Goal: Task Accomplishment & Management: Complete application form

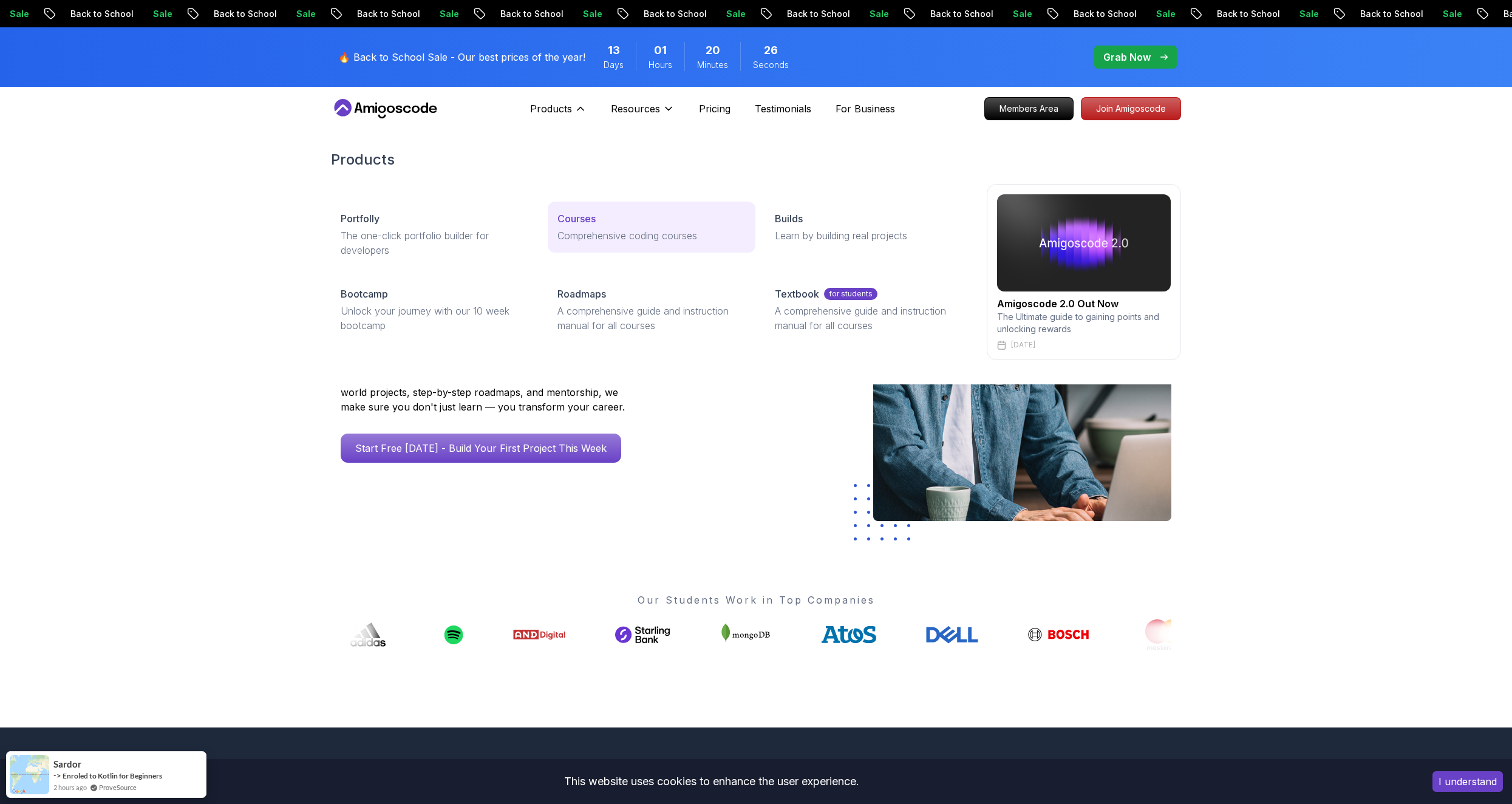
click at [591, 216] on p "Courses" at bounding box center [576, 218] width 38 height 14
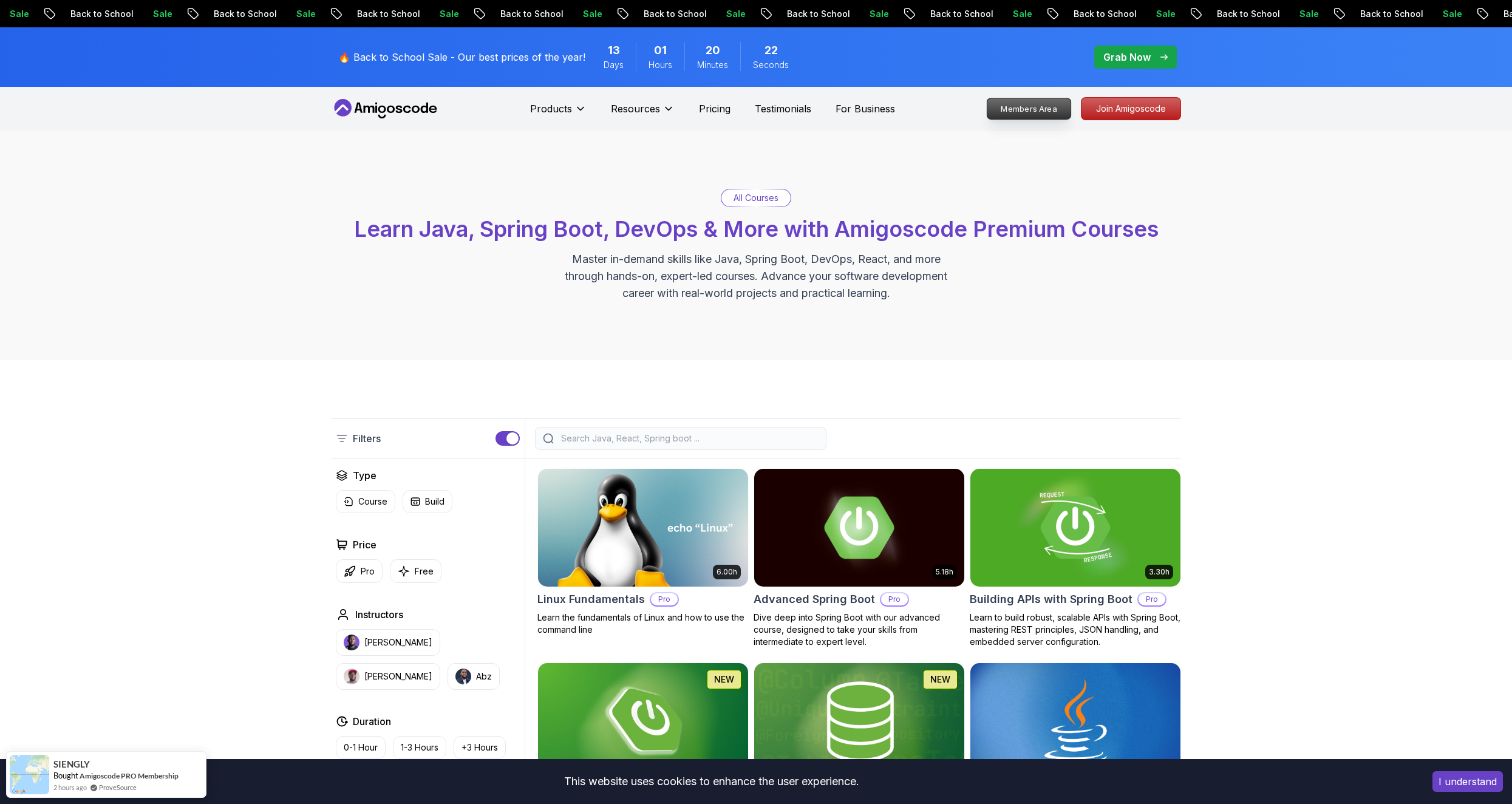
click at [1014, 108] on p "Members Area" at bounding box center [1029, 108] width 84 height 20
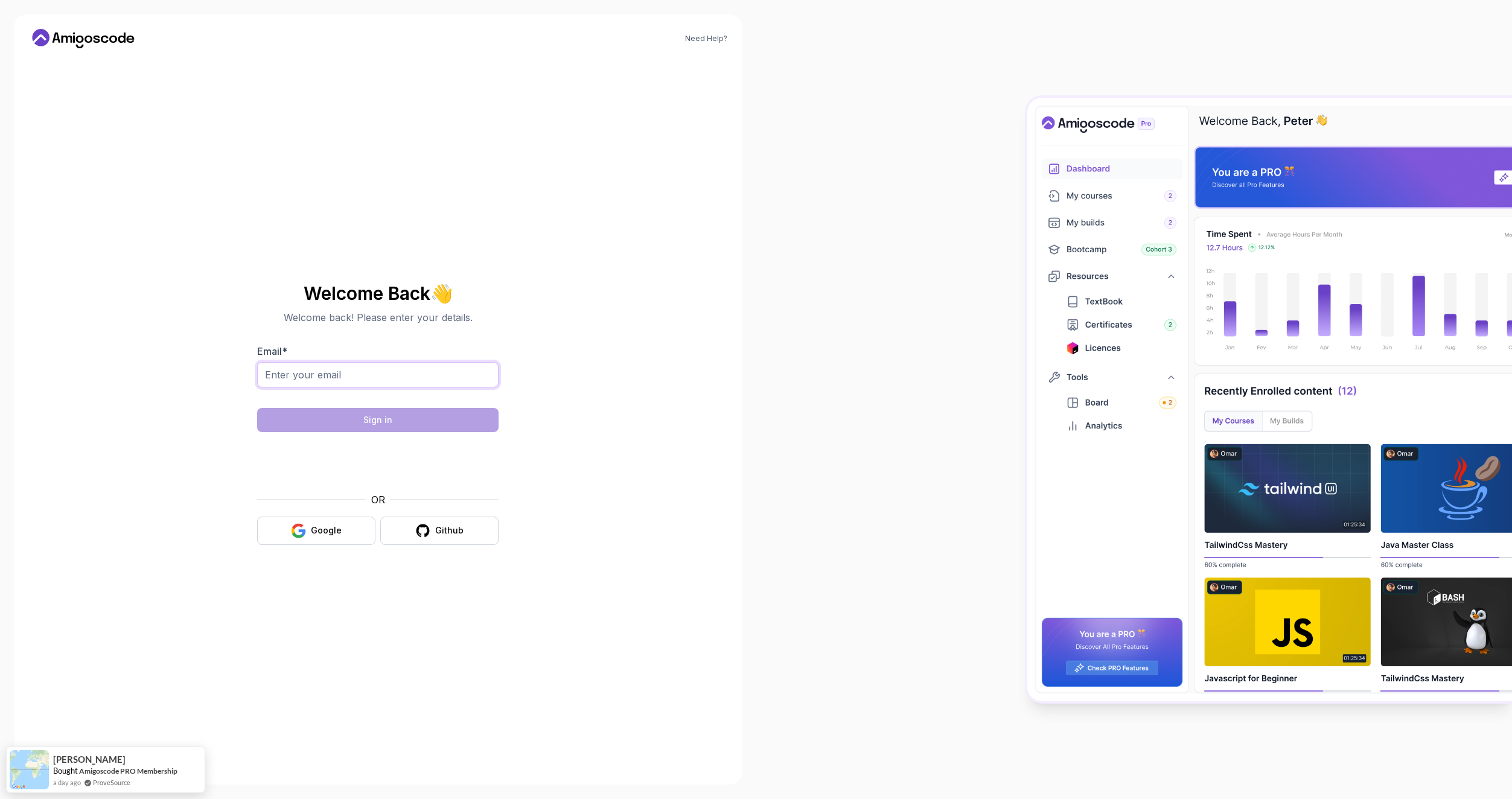
click at [363, 374] on input "Email *" at bounding box center [377, 374] width 242 height 26
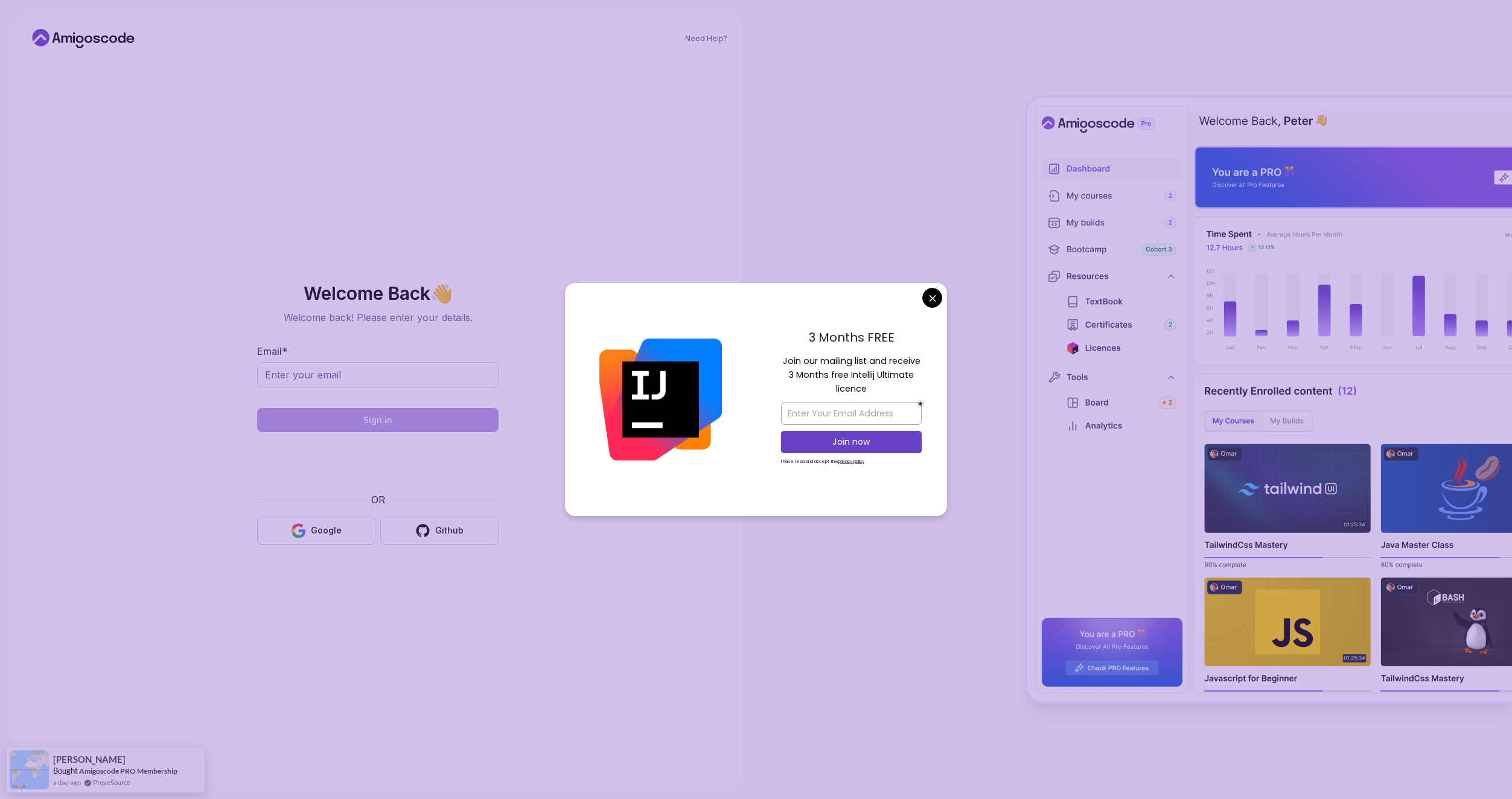
click at [935, 299] on body "Need Help? Welcome Back 👋 Welcome back! Please enter your details. Email * Sign…" at bounding box center [756, 399] width 1512 height 799
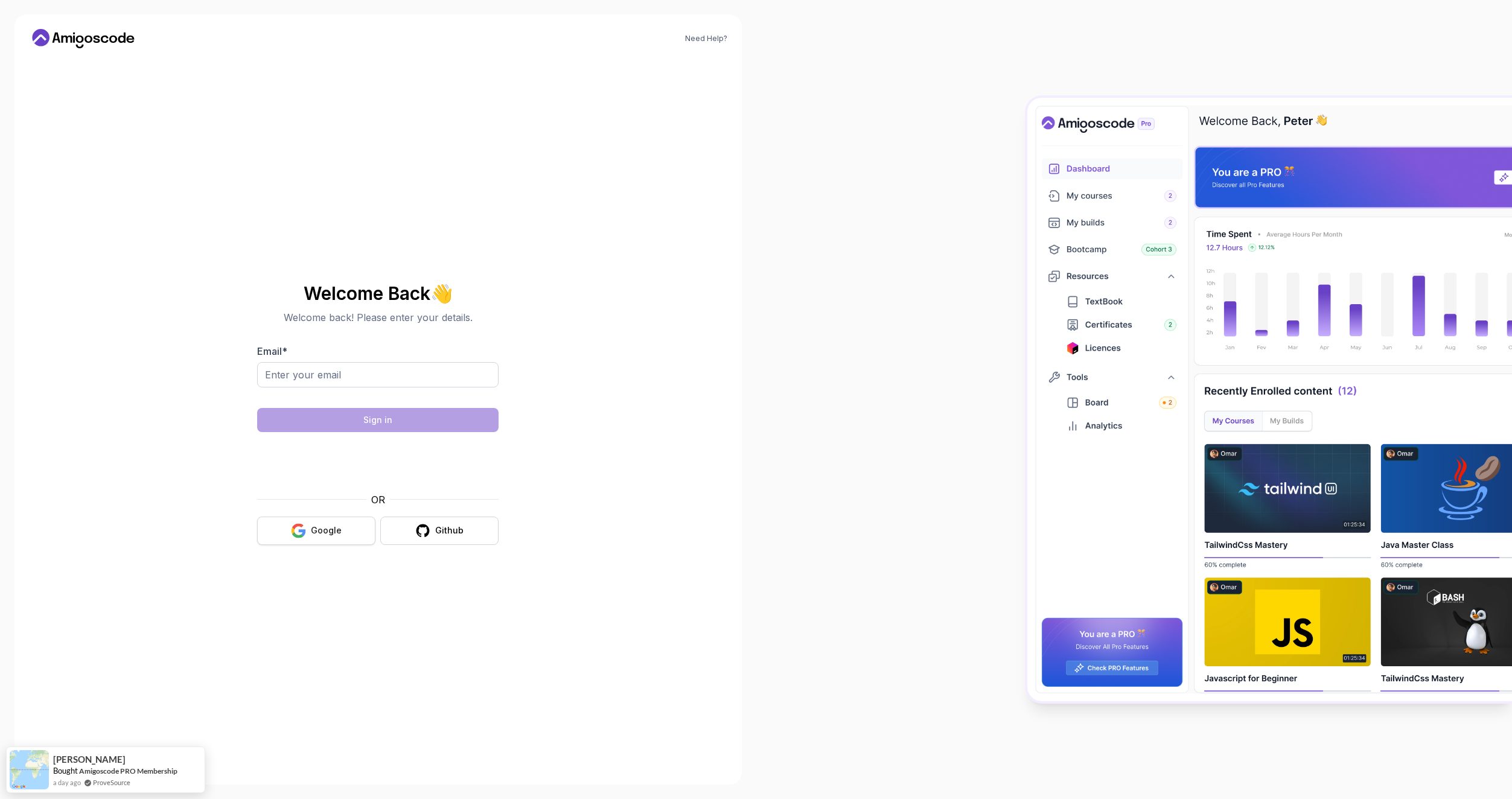
click at [336, 528] on div "Google" at bounding box center [326, 531] width 31 height 12
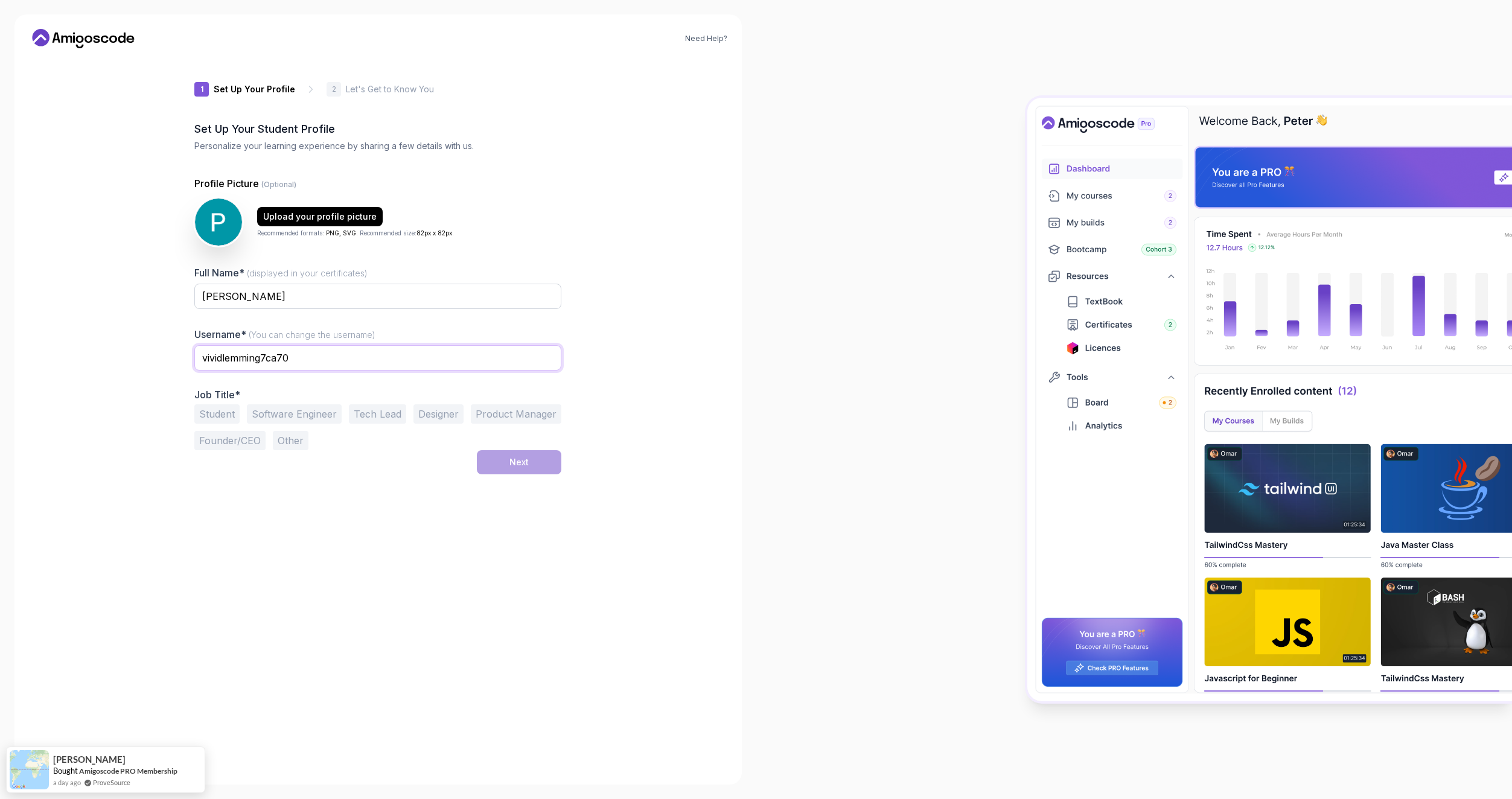
drag, startPoint x: 319, startPoint y: 359, endPoint x: 143, endPoint y: 359, distance: 176.0
click at [143, 359] on div "Need Help? 1 Set Up Your Profile 1 Set Up Your Profile 2 Let's Get to Know You …" at bounding box center [378, 399] width 728 height 770
type input "s"
type input "jenji"
click at [204, 465] on div "Next" at bounding box center [378, 462] width 367 height 24
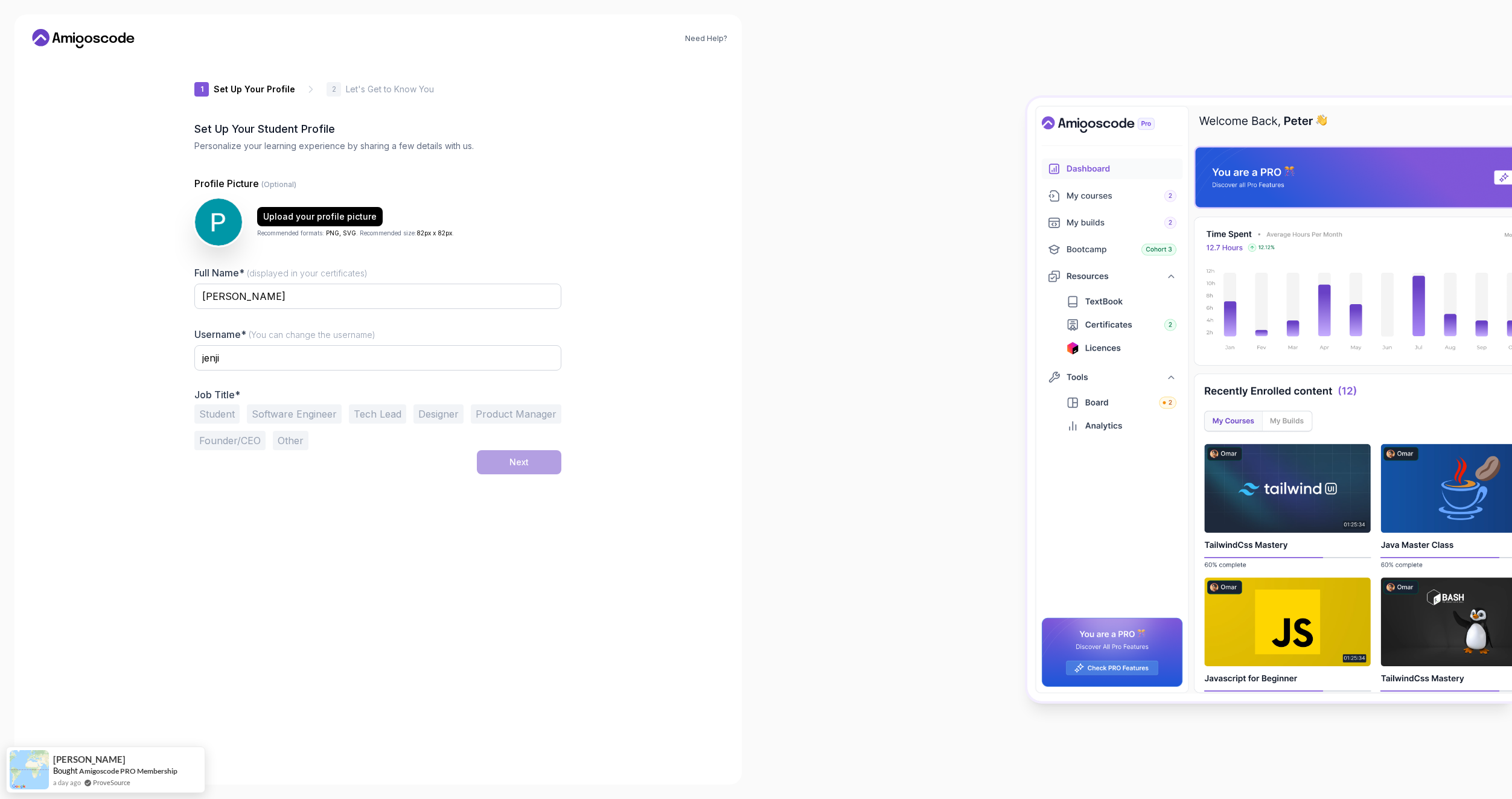
click at [281, 415] on button "Software Engineer" at bounding box center [294, 414] width 95 height 19
click at [233, 411] on button "Student" at bounding box center [217, 414] width 45 height 19
click at [283, 411] on button "Software Engineer" at bounding box center [294, 414] width 95 height 19
click at [521, 465] on div "Next" at bounding box center [519, 462] width 19 height 12
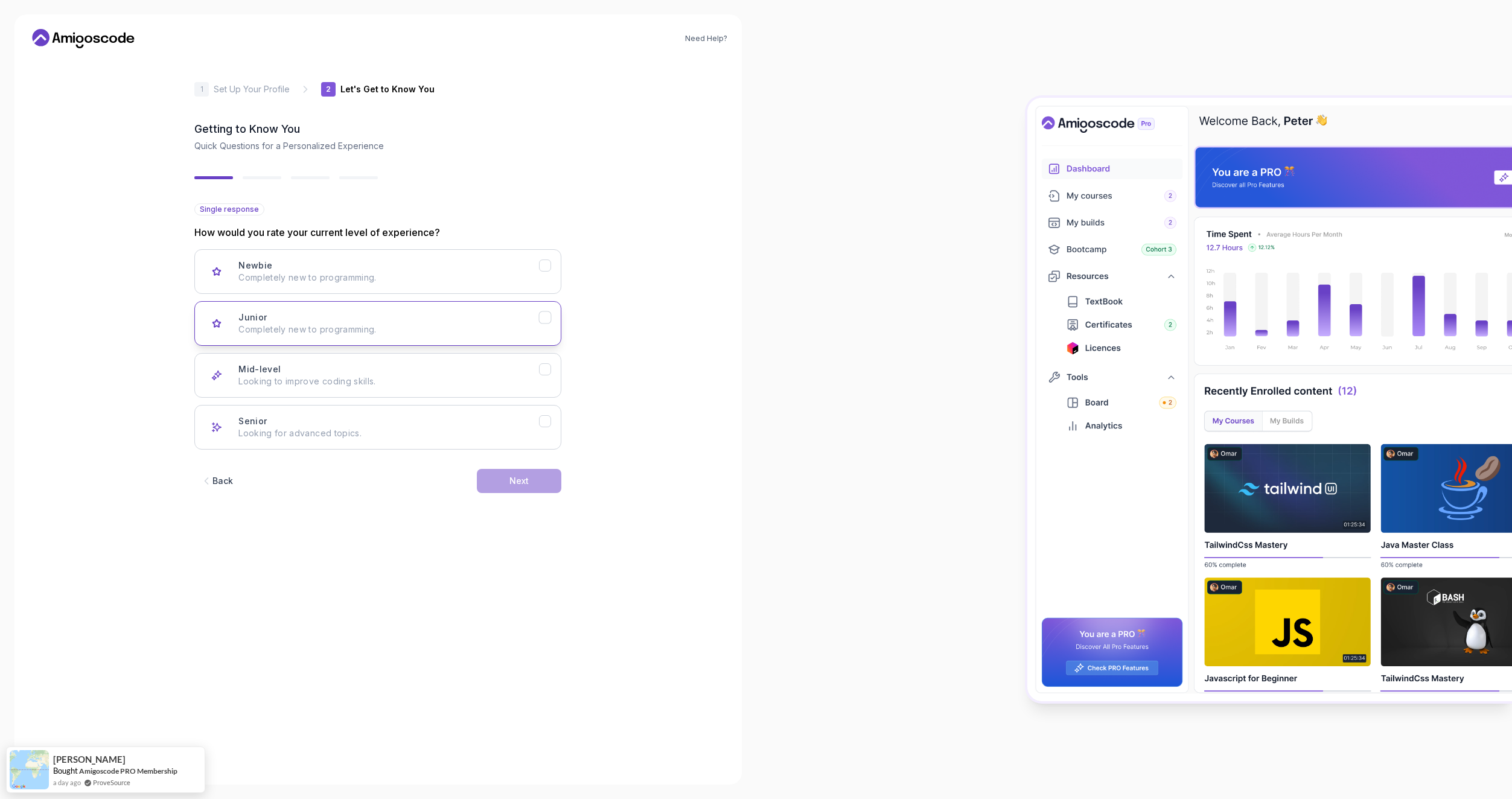
click at [483, 336] on button "Junior Completely new to programming." at bounding box center [378, 323] width 367 height 44
click at [540, 484] on button "Next" at bounding box center [519, 480] width 84 height 24
click at [530, 273] on p "Node.js, Python, Java" at bounding box center [389, 278] width 301 height 12
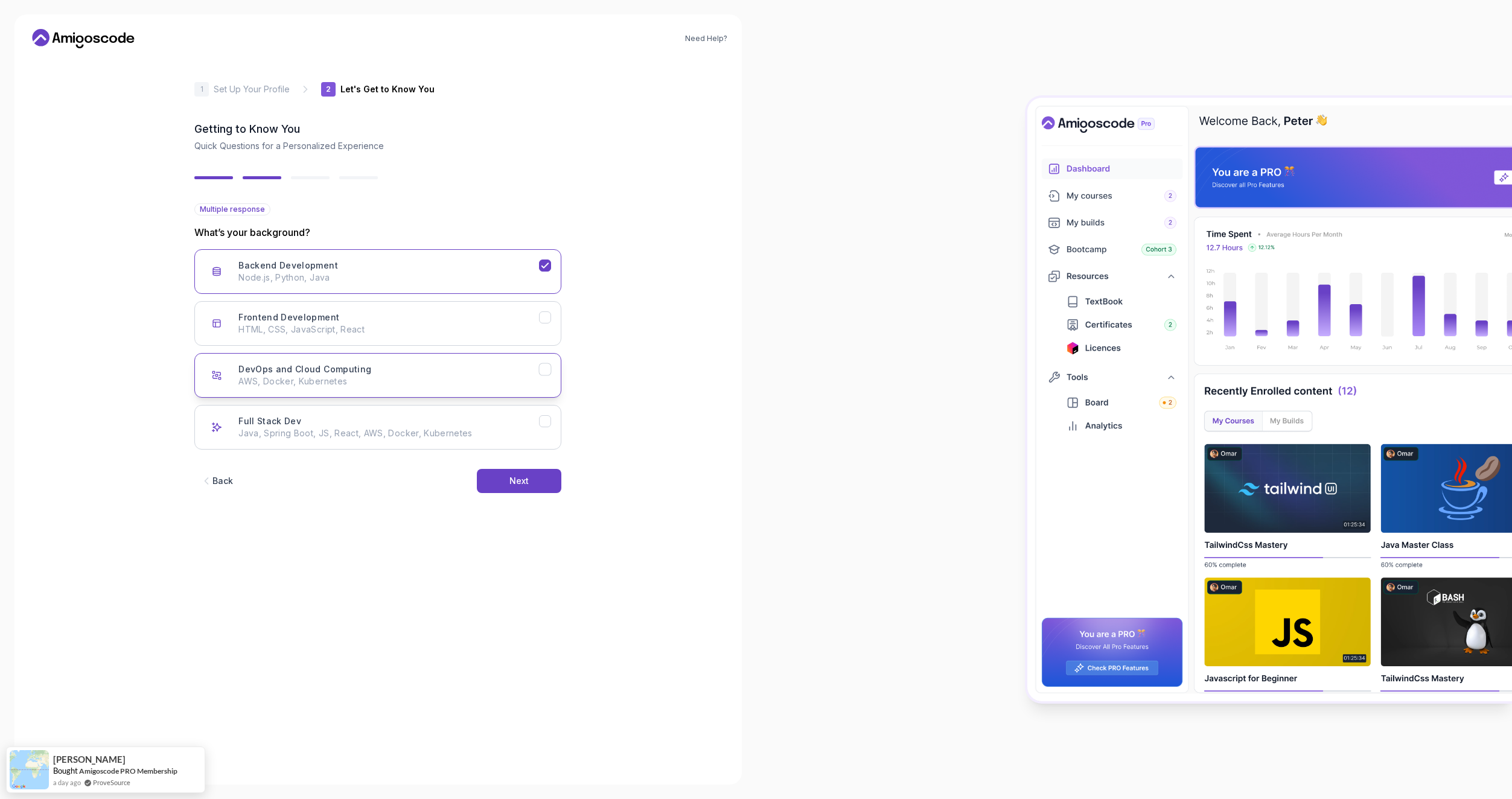
click at [529, 375] on p "AWS, Docker, Kubernetes" at bounding box center [389, 381] width 301 height 12
click at [547, 482] on button "Next" at bounding box center [519, 480] width 84 height 24
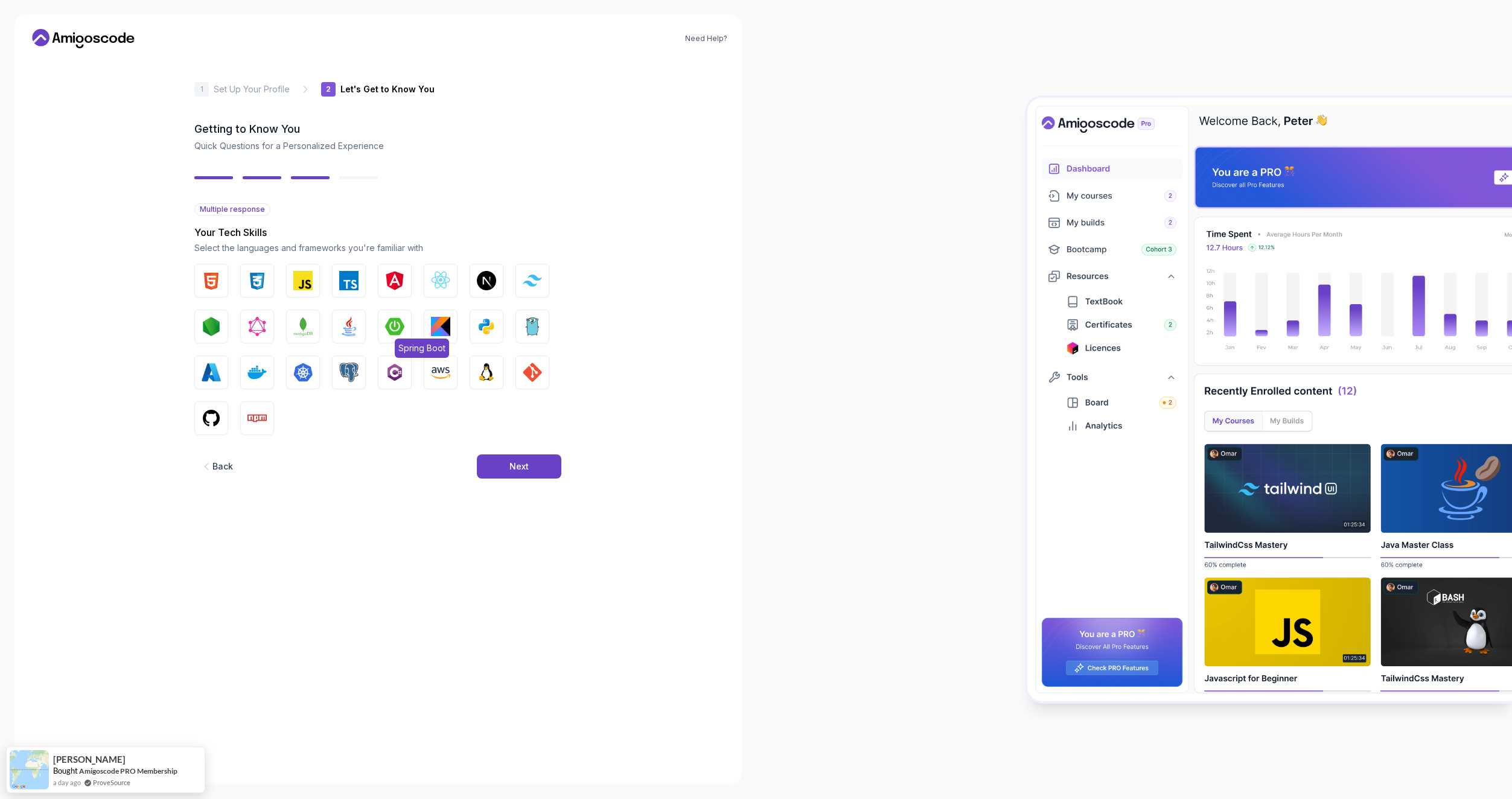
click at [394, 327] on img "button" at bounding box center [395, 327] width 19 height 19
click at [357, 325] on img "button" at bounding box center [349, 327] width 19 height 19
click at [355, 285] on img "button" at bounding box center [349, 280] width 19 height 19
click at [303, 279] on img "button" at bounding box center [303, 280] width 19 height 19
click at [350, 371] on img "button" at bounding box center [349, 373] width 19 height 19
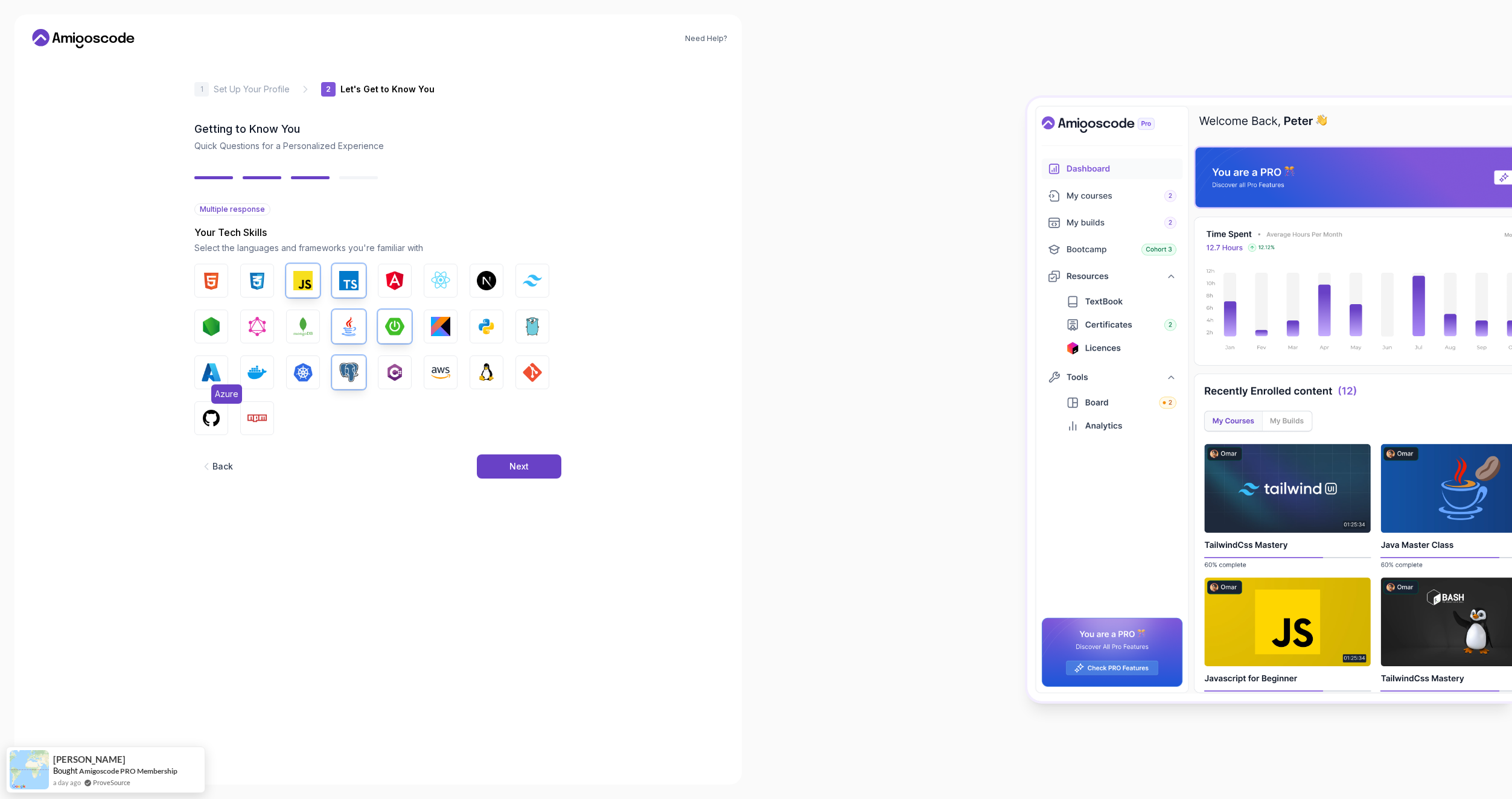
click at [220, 371] on img "button" at bounding box center [212, 373] width 19 height 19
click at [440, 373] on img "button" at bounding box center [441, 373] width 19 height 19
click at [218, 419] on img "button" at bounding box center [212, 419] width 19 height 19
click at [531, 367] on img "button" at bounding box center [532, 373] width 19 height 19
click at [206, 328] on img "button" at bounding box center [212, 327] width 19 height 19
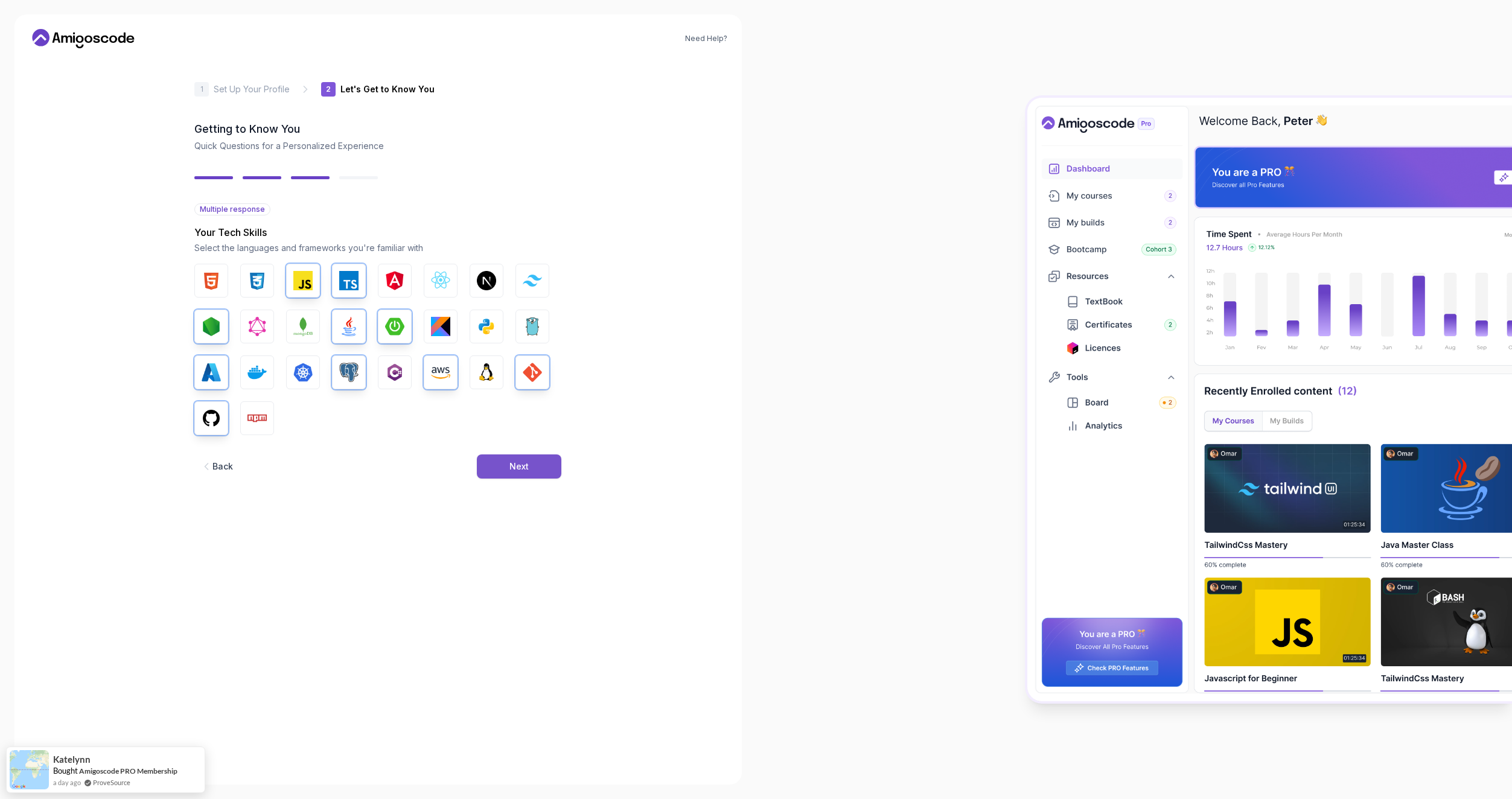
click at [525, 467] on div "Next" at bounding box center [519, 466] width 19 height 12
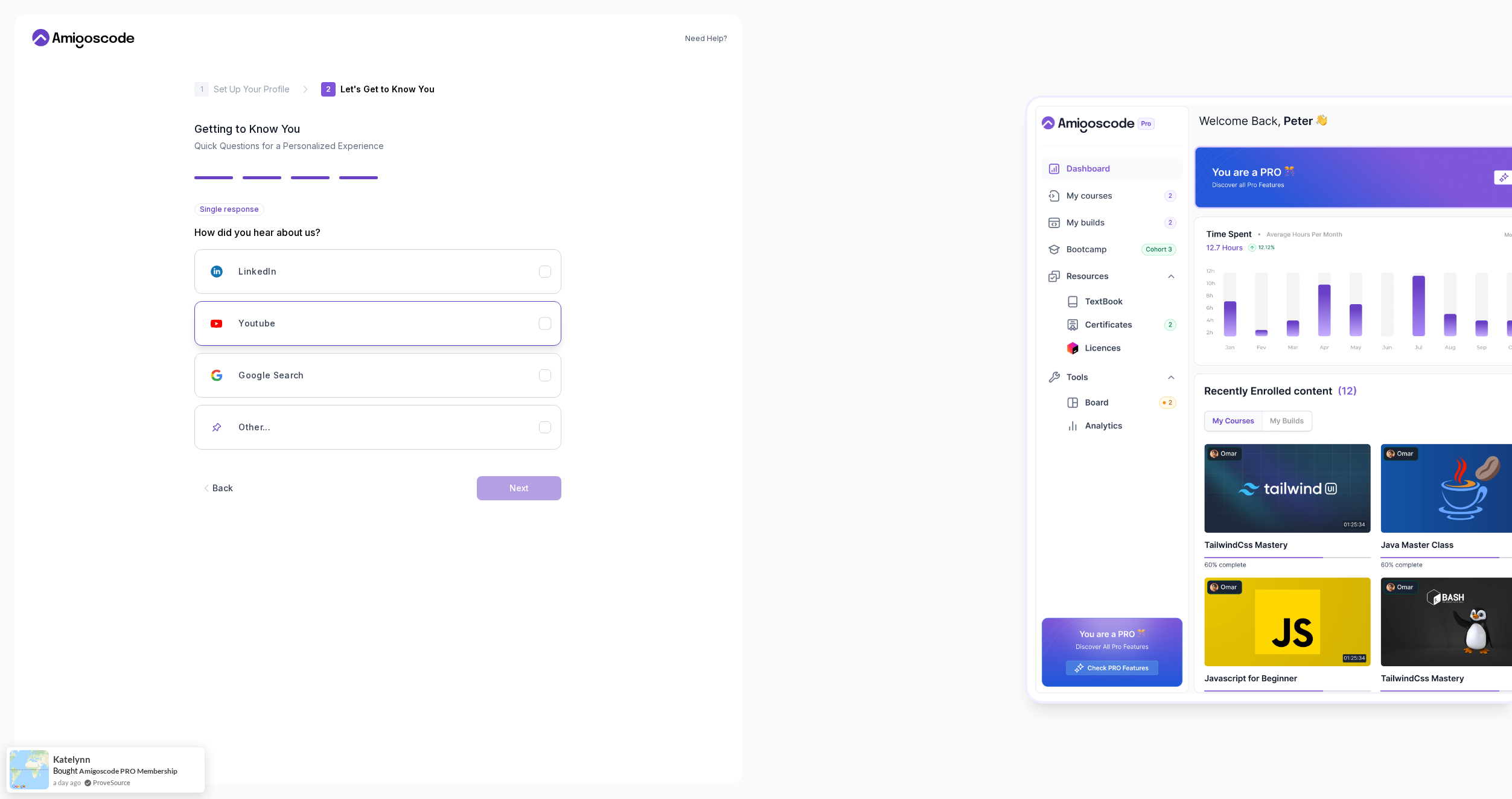
click at [496, 341] on button "Youtube" at bounding box center [378, 323] width 367 height 44
click at [536, 490] on button "Next" at bounding box center [519, 488] width 84 height 24
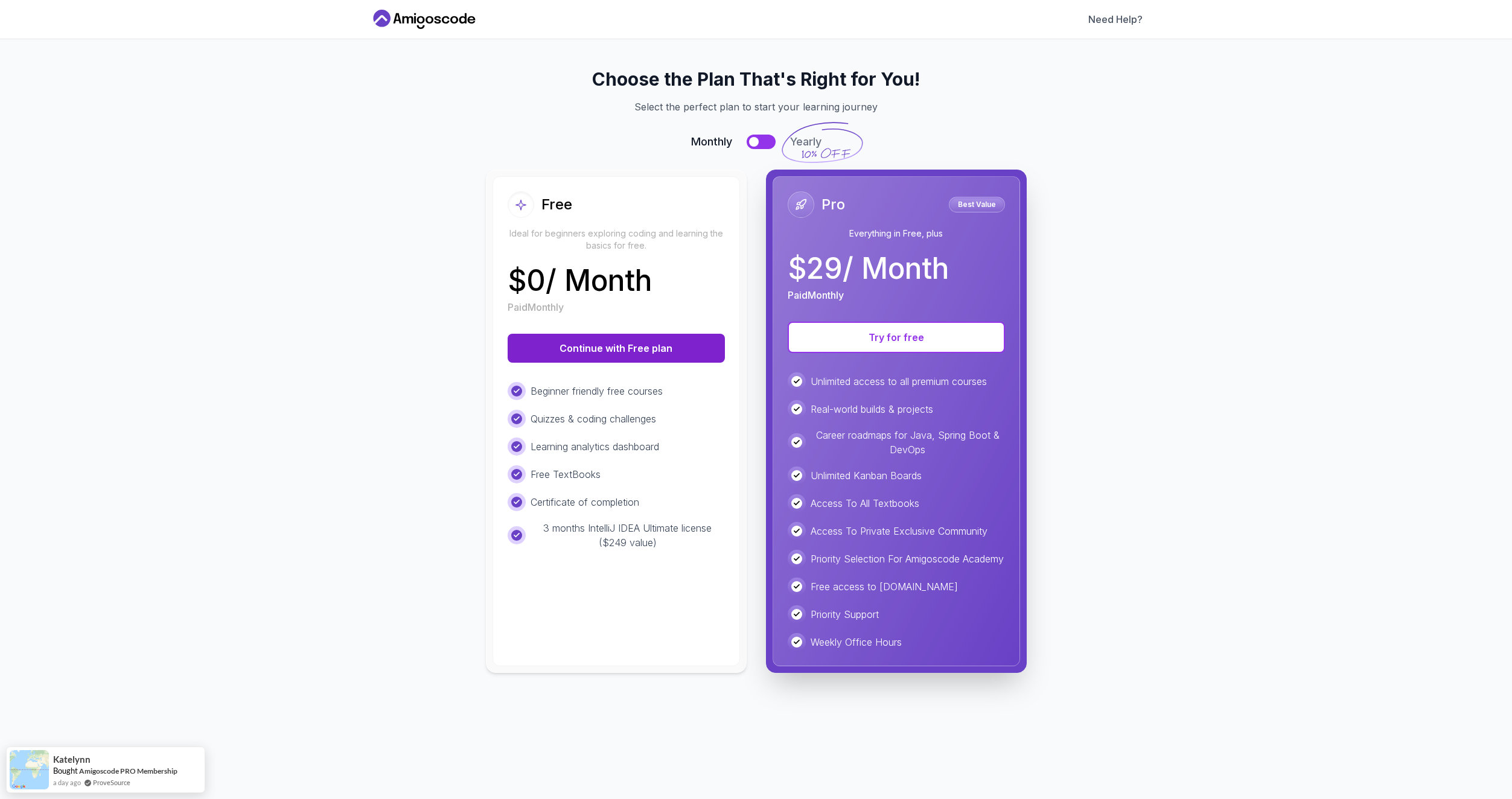
click at [655, 349] on button "Continue with Free plan" at bounding box center [615, 348] width 217 height 29
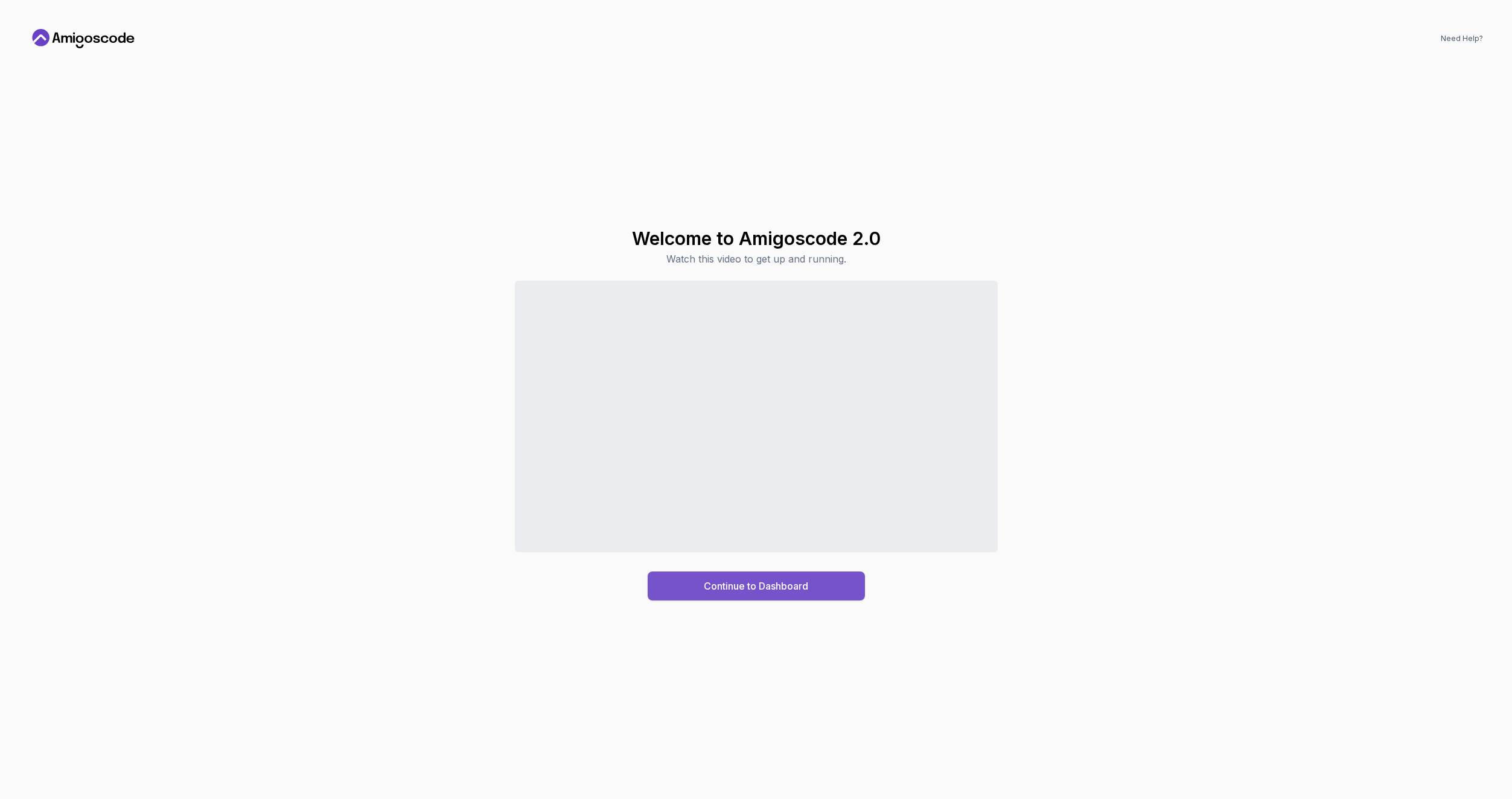
click at [799, 588] on div "Continue to Dashboard" at bounding box center [756, 586] width 104 height 14
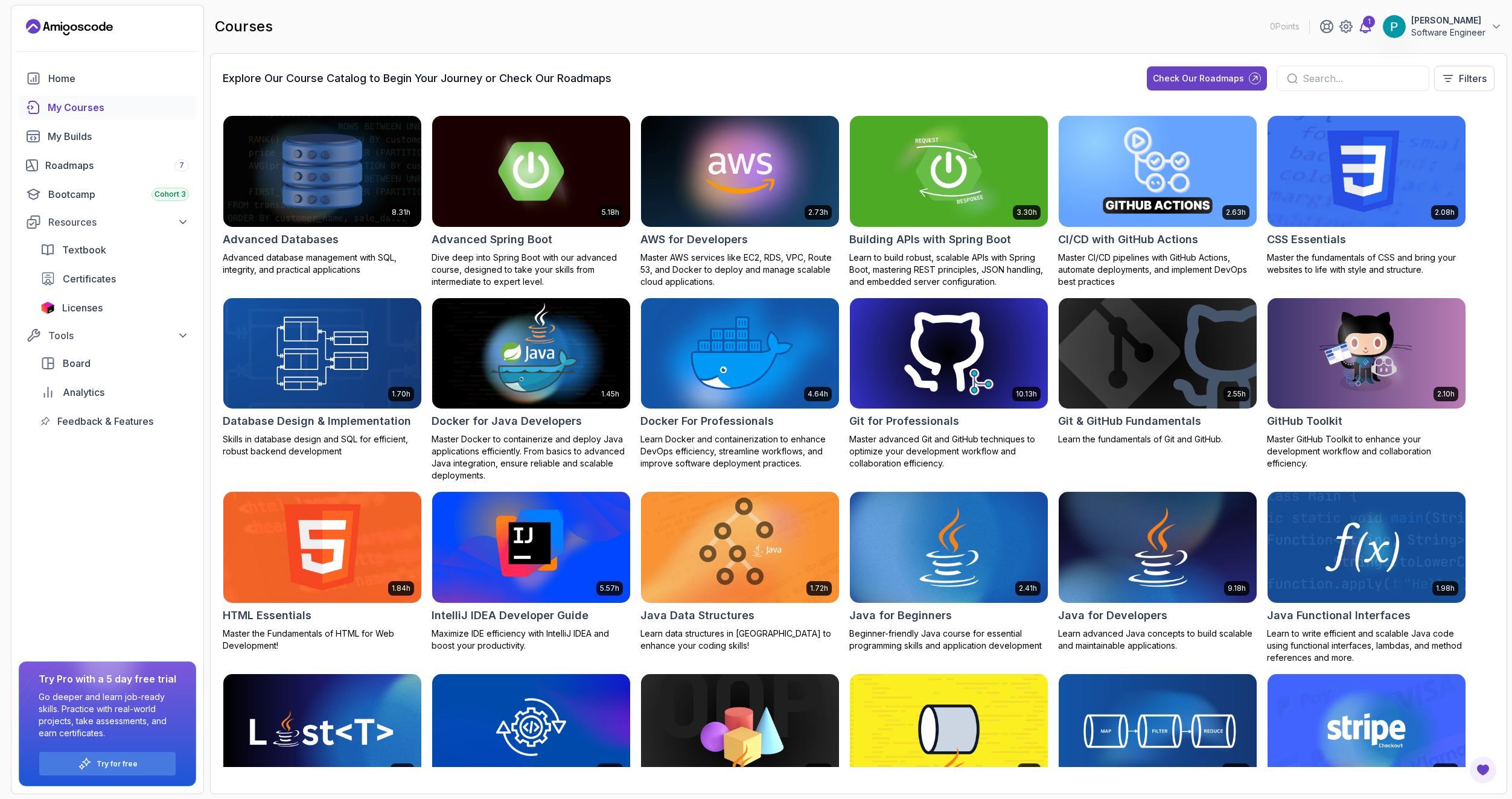
click at [1362, 31] on icon at bounding box center [1366, 27] width 11 height 12
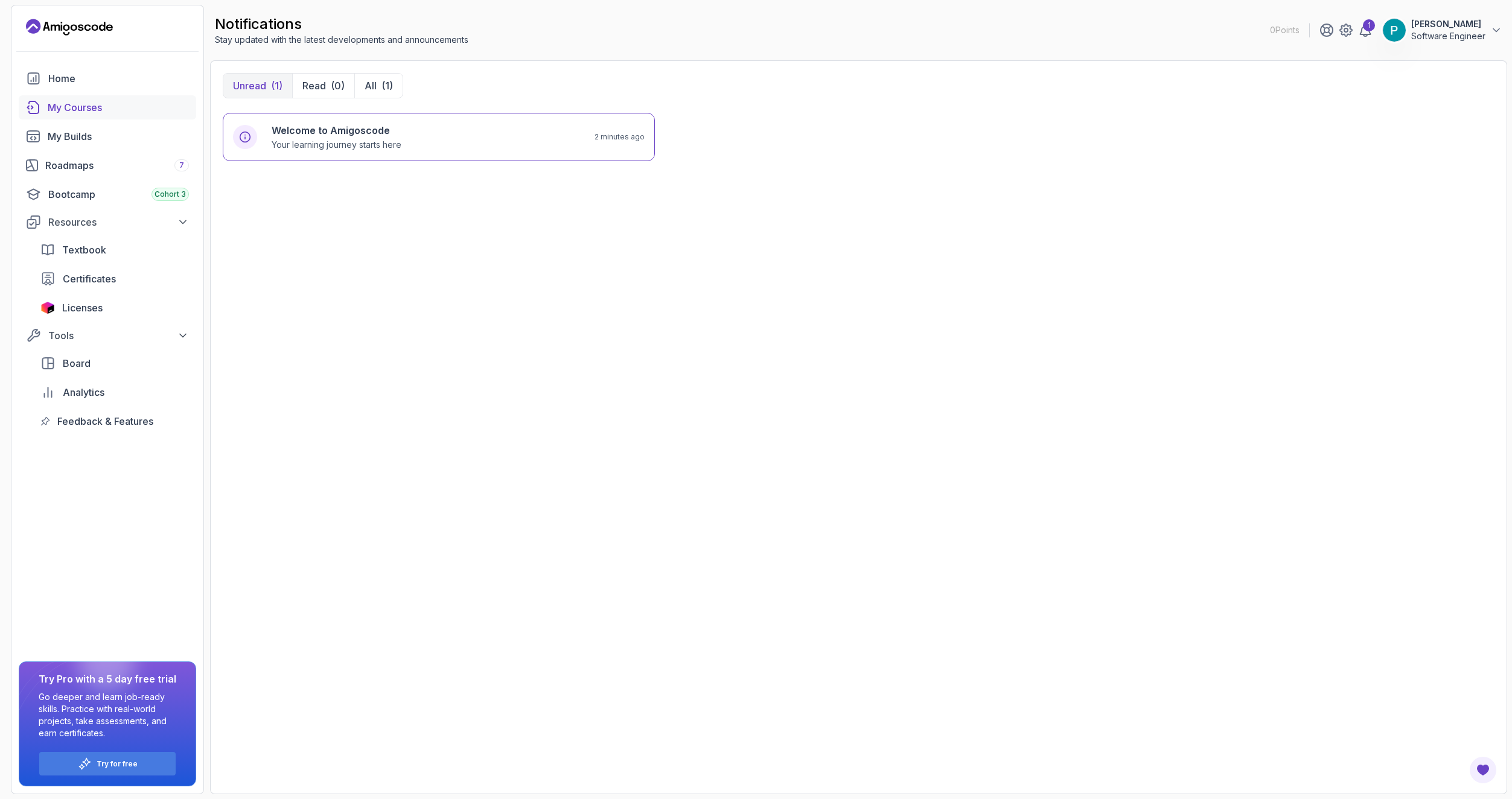
click at [63, 107] on div "My Courses" at bounding box center [119, 107] width 142 height 14
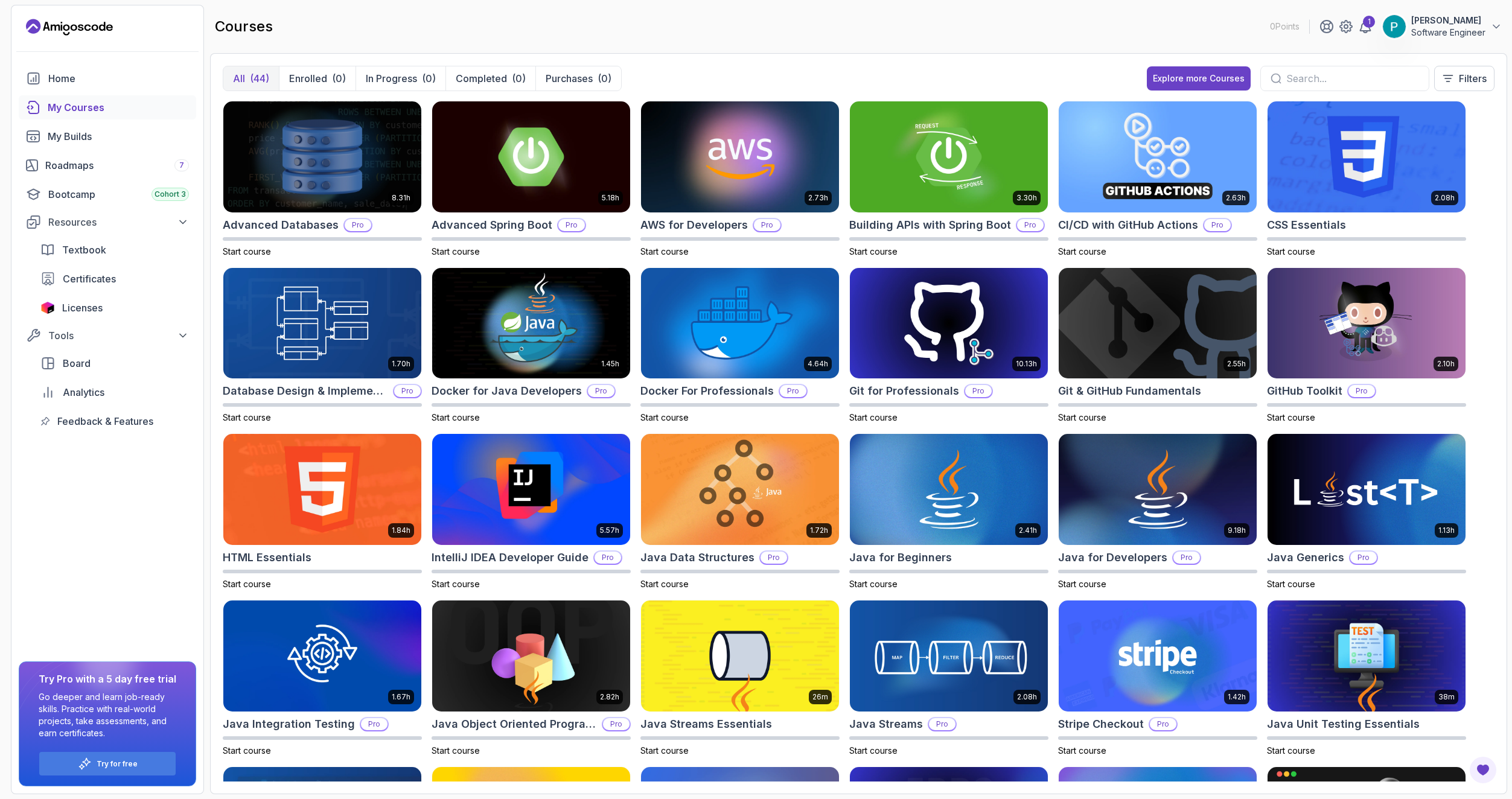
click at [1460, 27] on p "Software Engineer" at bounding box center [1448, 33] width 74 height 12
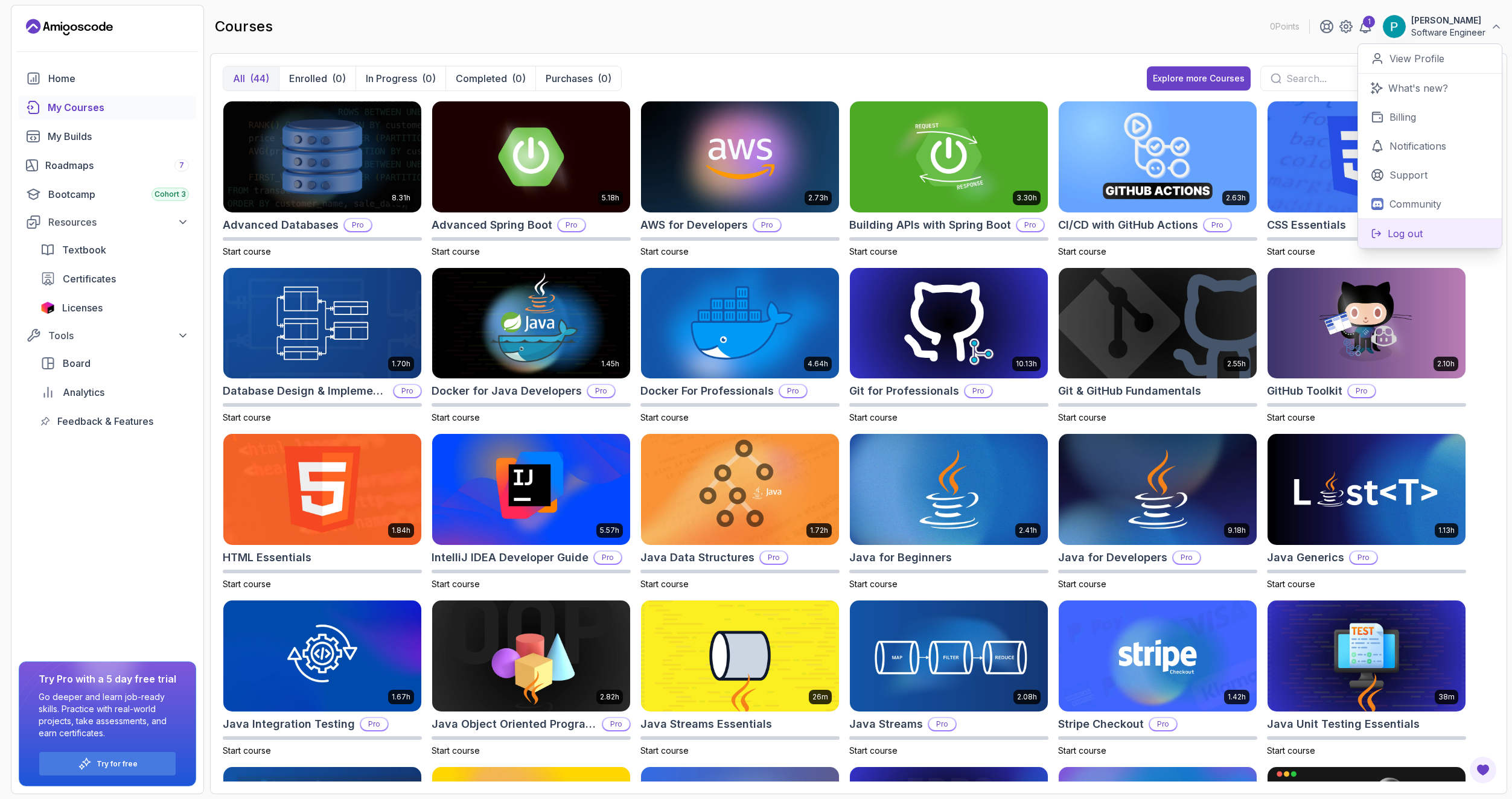
click at [1427, 234] on button "Log out" at bounding box center [1430, 233] width 143 height 29
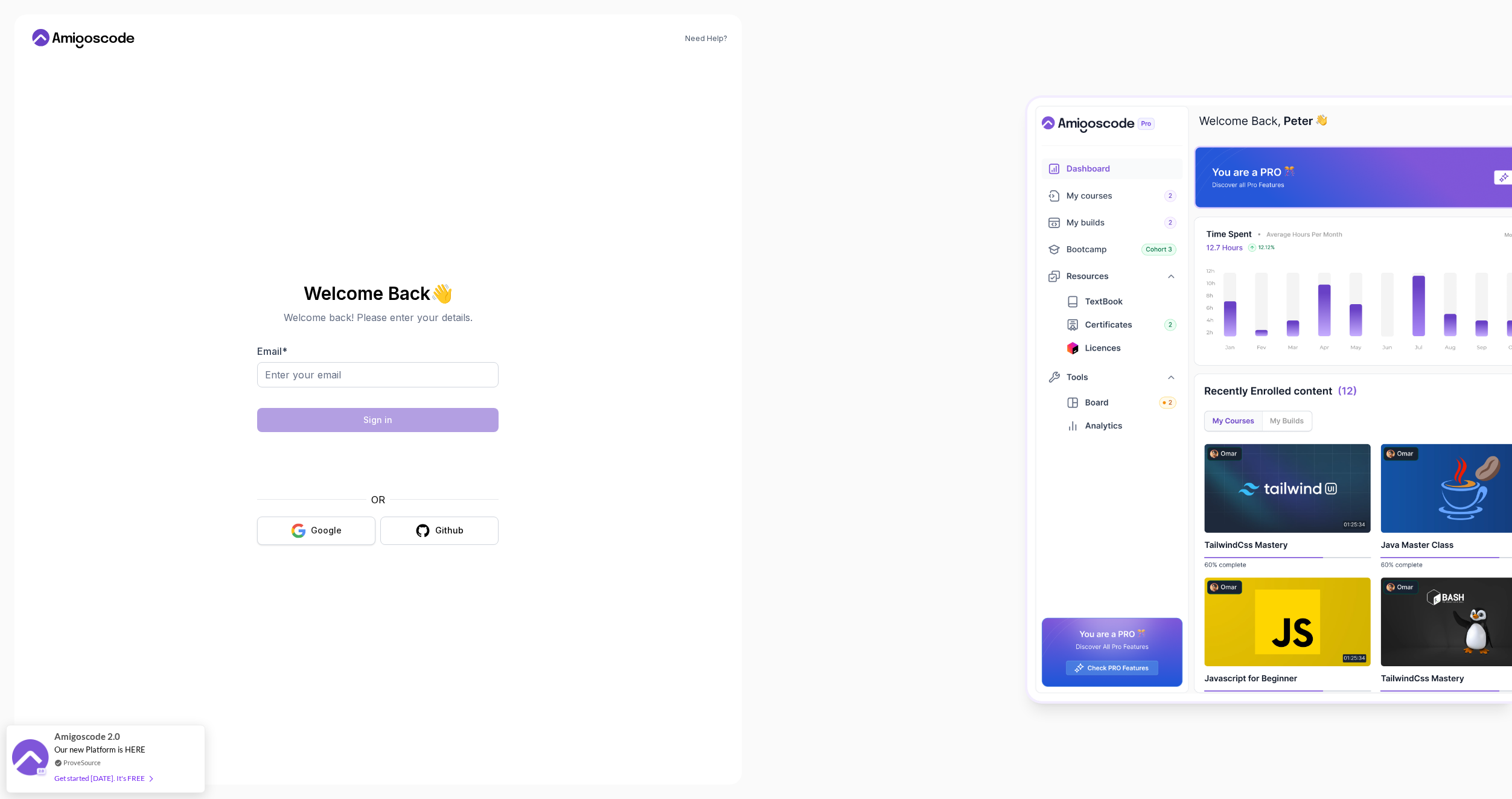
click at [332, 533] on div "Google" at bounding box center [326, 531] width 31 height 12
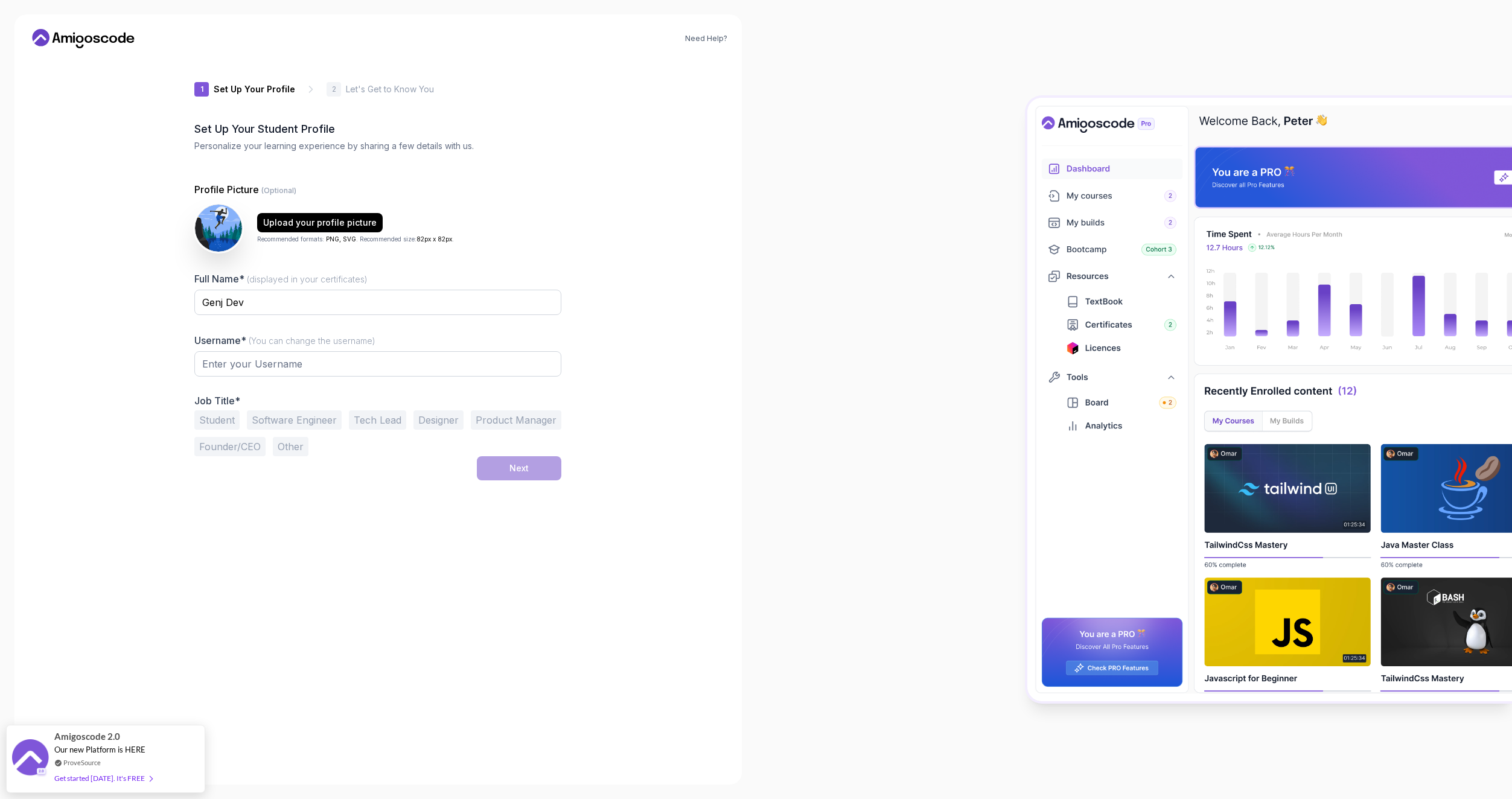
type input "brightstag4c129"
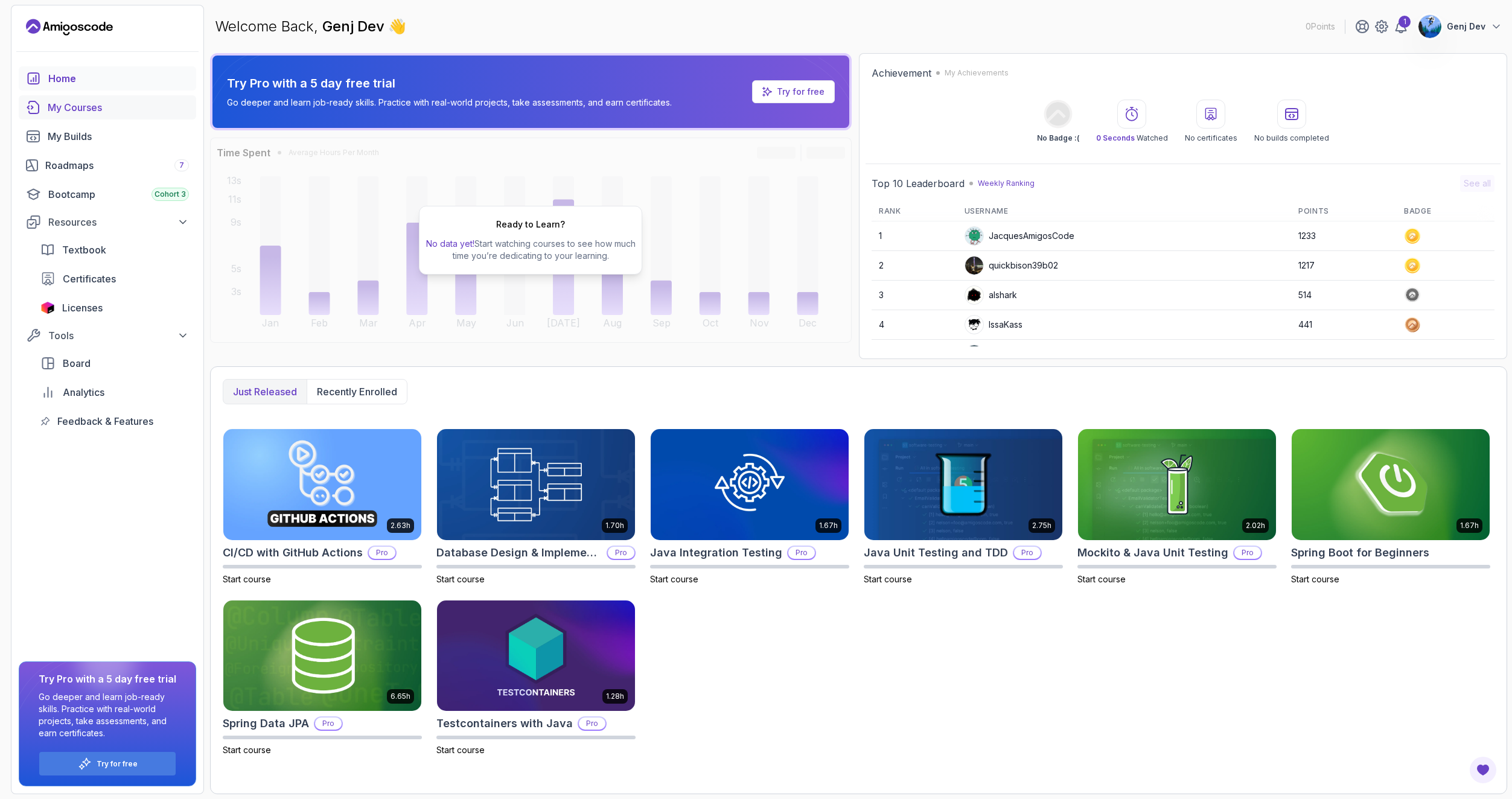
click at [60, 108] on div "My Courses" at bounding box center [119, 107] width 142 height 14
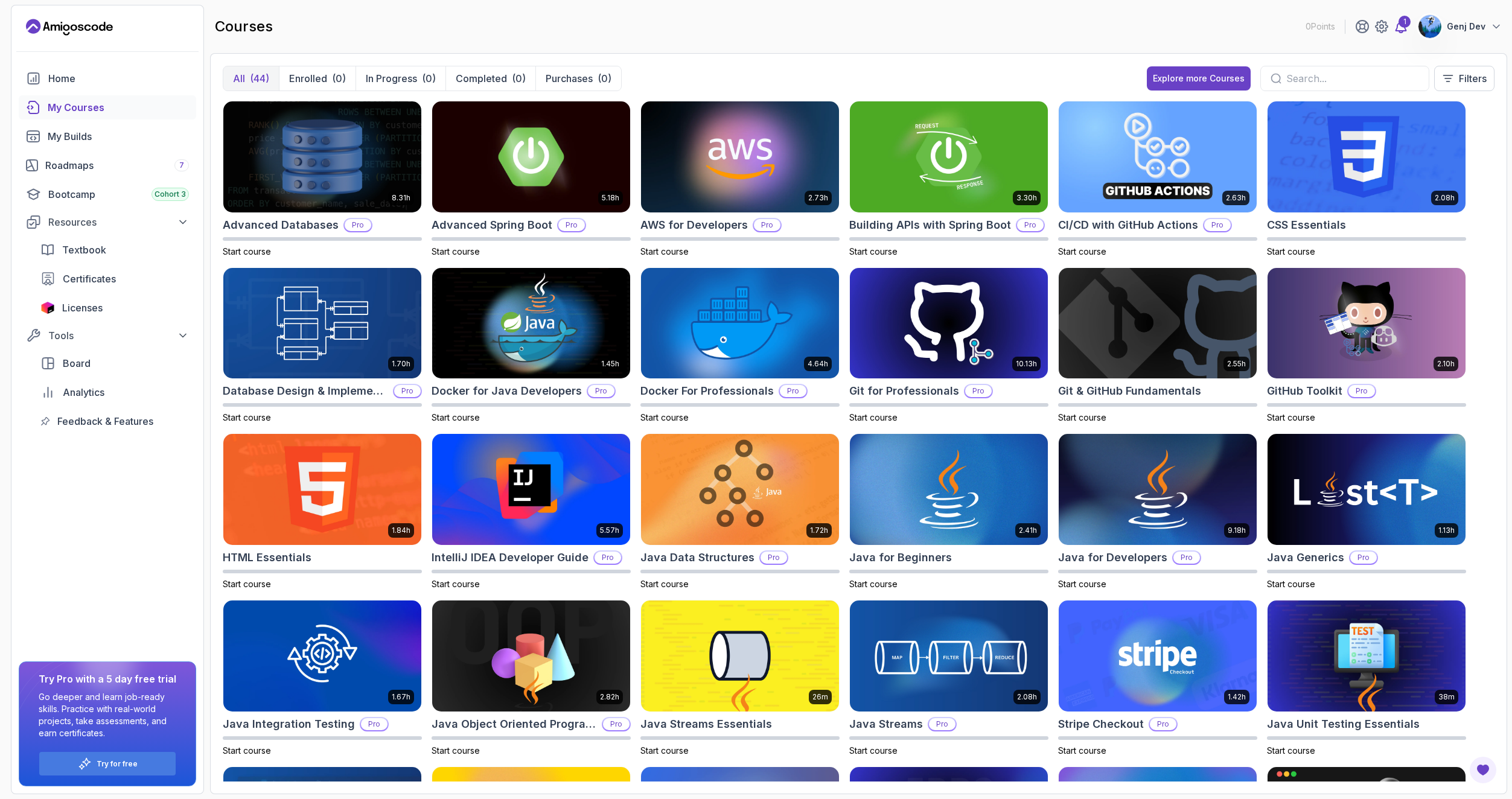
click at [1403, 31] on icon at bounding box center [1401, 27] width 11 height 12
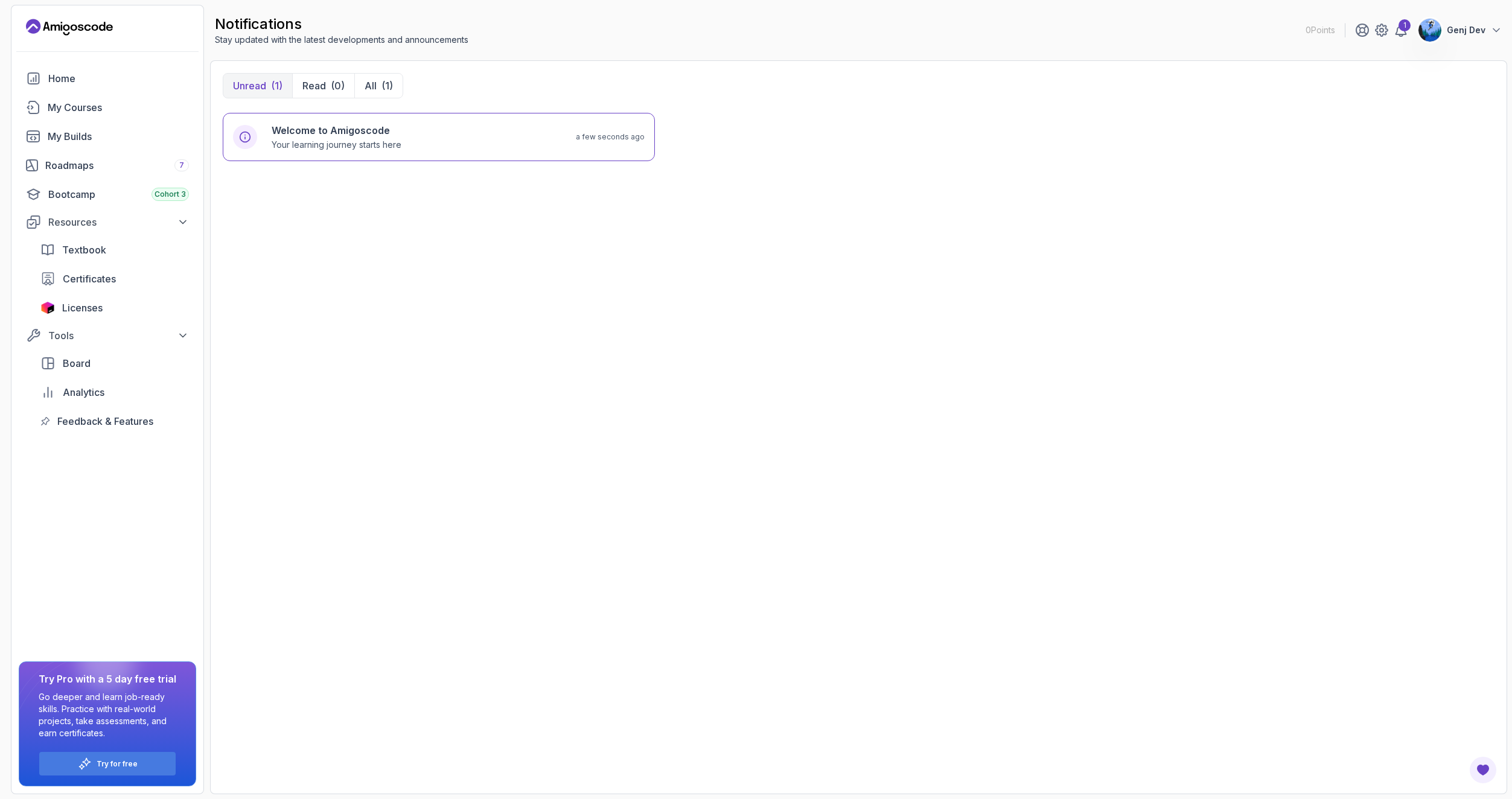
click at [1476, 34] on p "Genj Dev" at bounding box center [1466, 30] width 39 height 12
click at [1428, 240] on button "Log out" at bounding box center [1430, 236] width 143 height 29
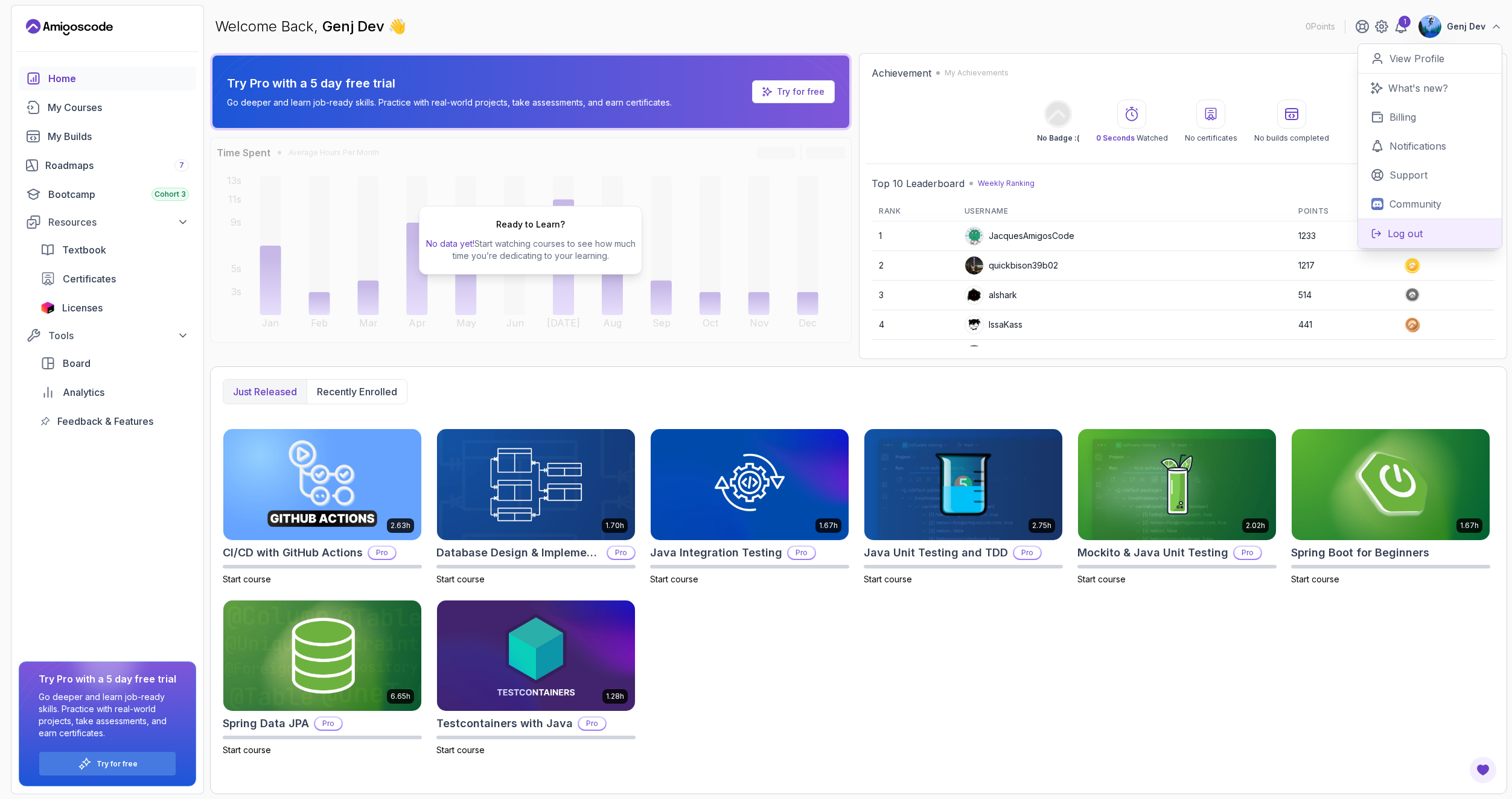
click at [1409, 235] on p "Log out" at bounding box center [1406, 234] width 35 height 14
click at [1411, 242] on button "Log out" at bounding box center [1430, 233] width 143 height 29
click at [1250, 13] on div "Welcome Back, Genj Dev 👋 0 Points 1 Genj Dev 0 Points View Profile What's new? …" at bounding box center [858, 26] width 1297 height 43
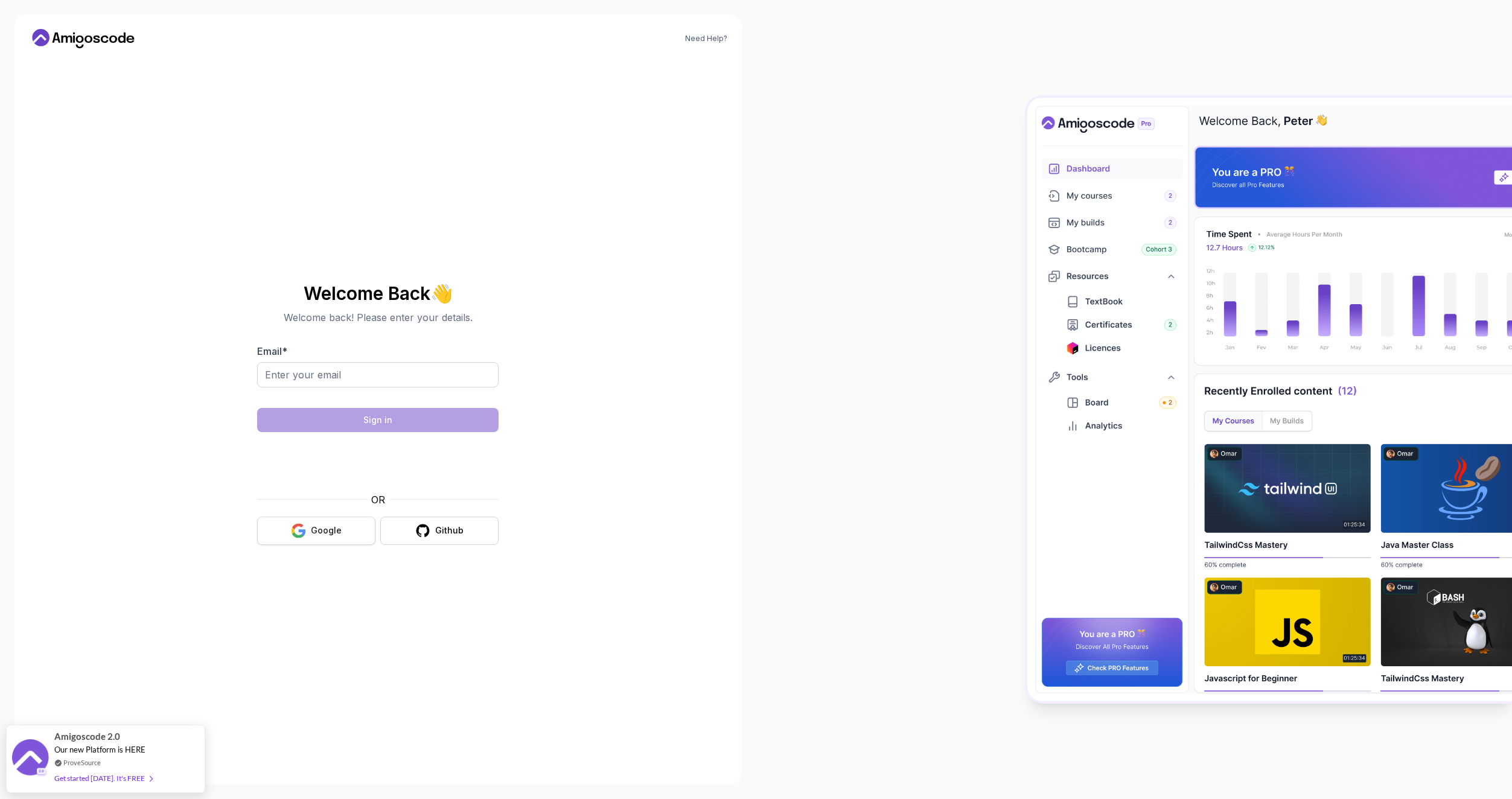
click at [344, 531] on button "Google" at bounding box center [316, 531] width 119 height 28
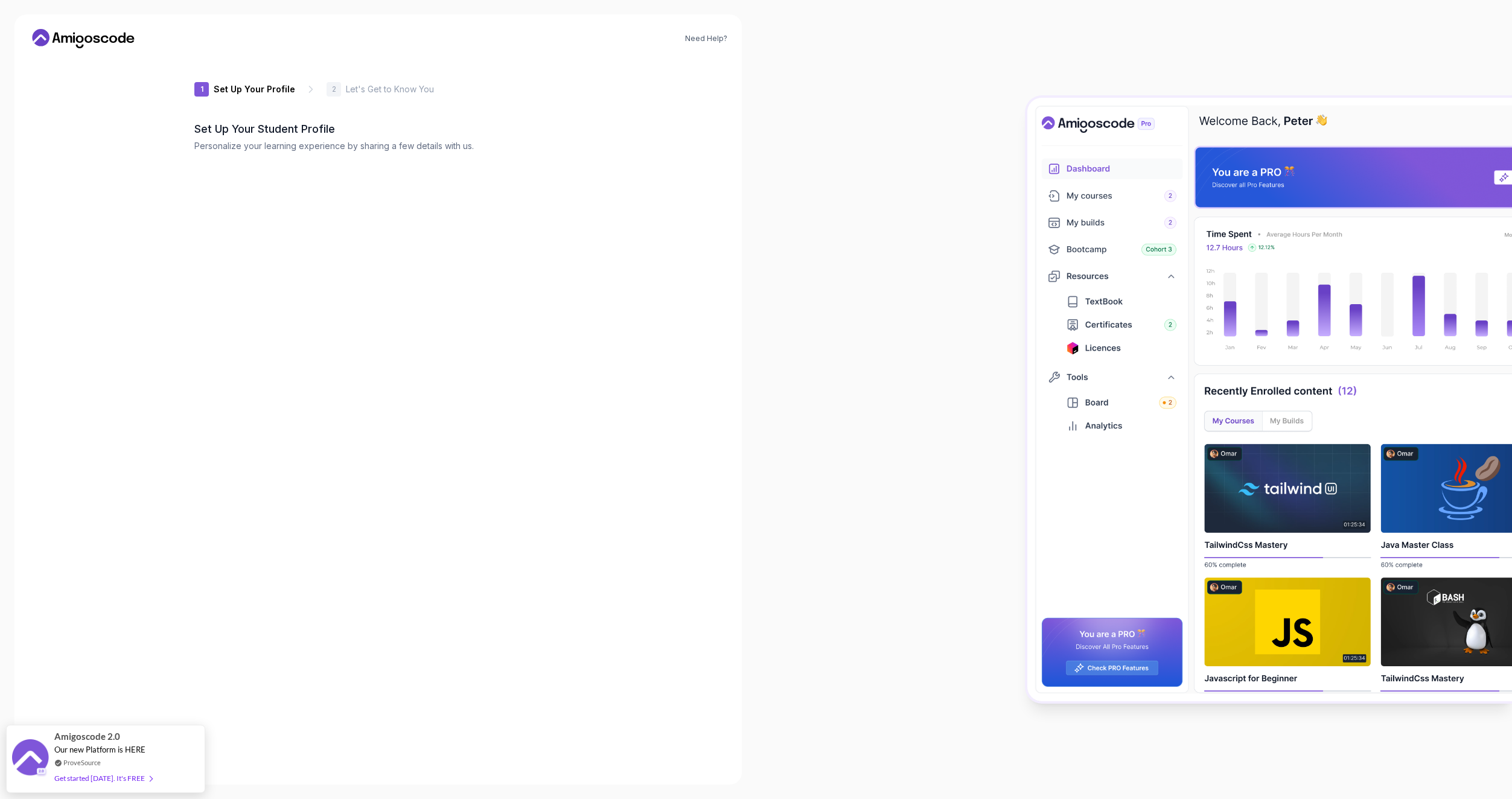
type input "wittypandaddefd"
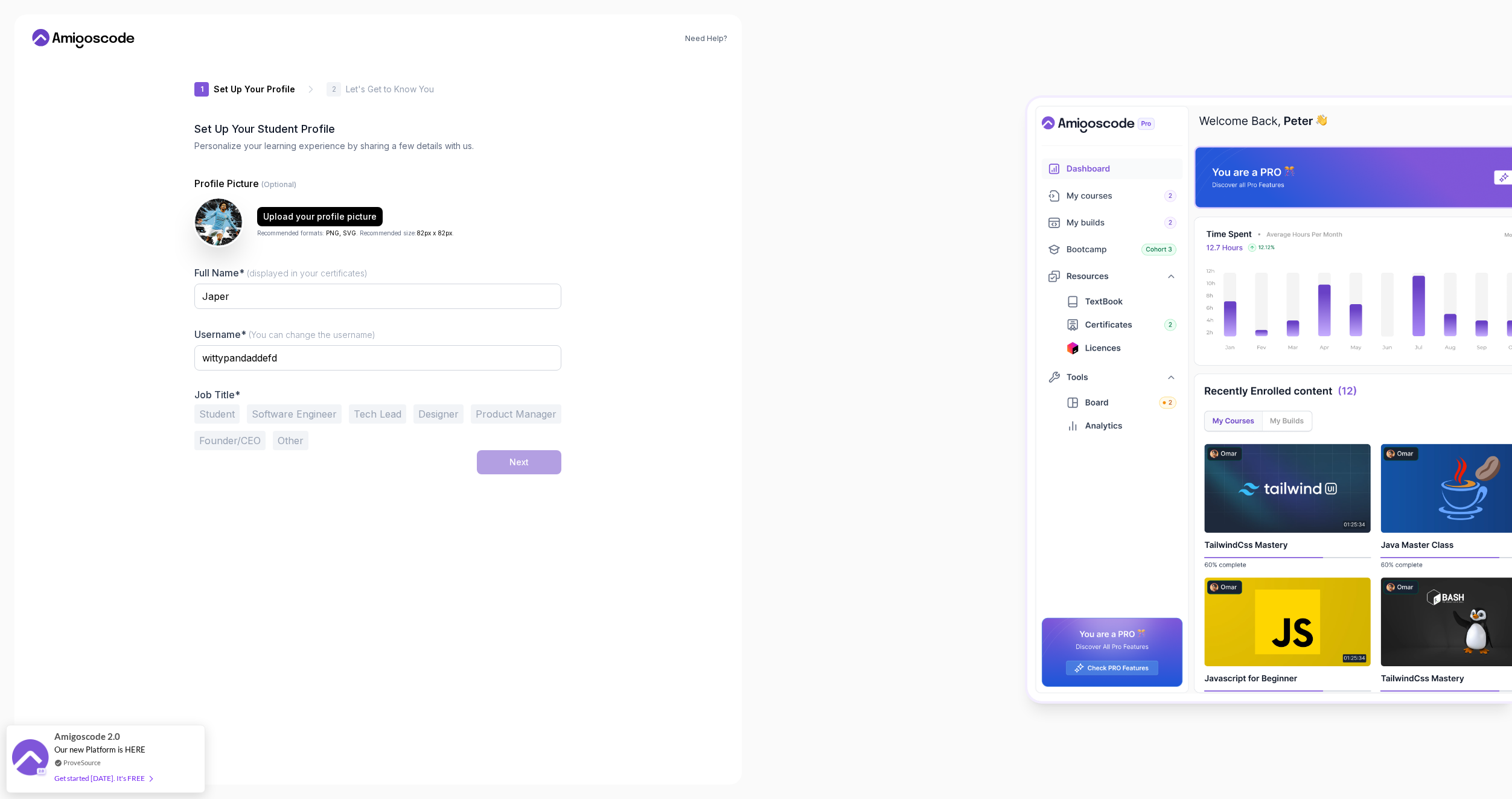
click at [271, 419] on button "Software Engineer" at bounding box center [294, 414] width 95 height 19
click at [543, 459] on button "Next" at bounding box center [519, 462] width 84 height 24
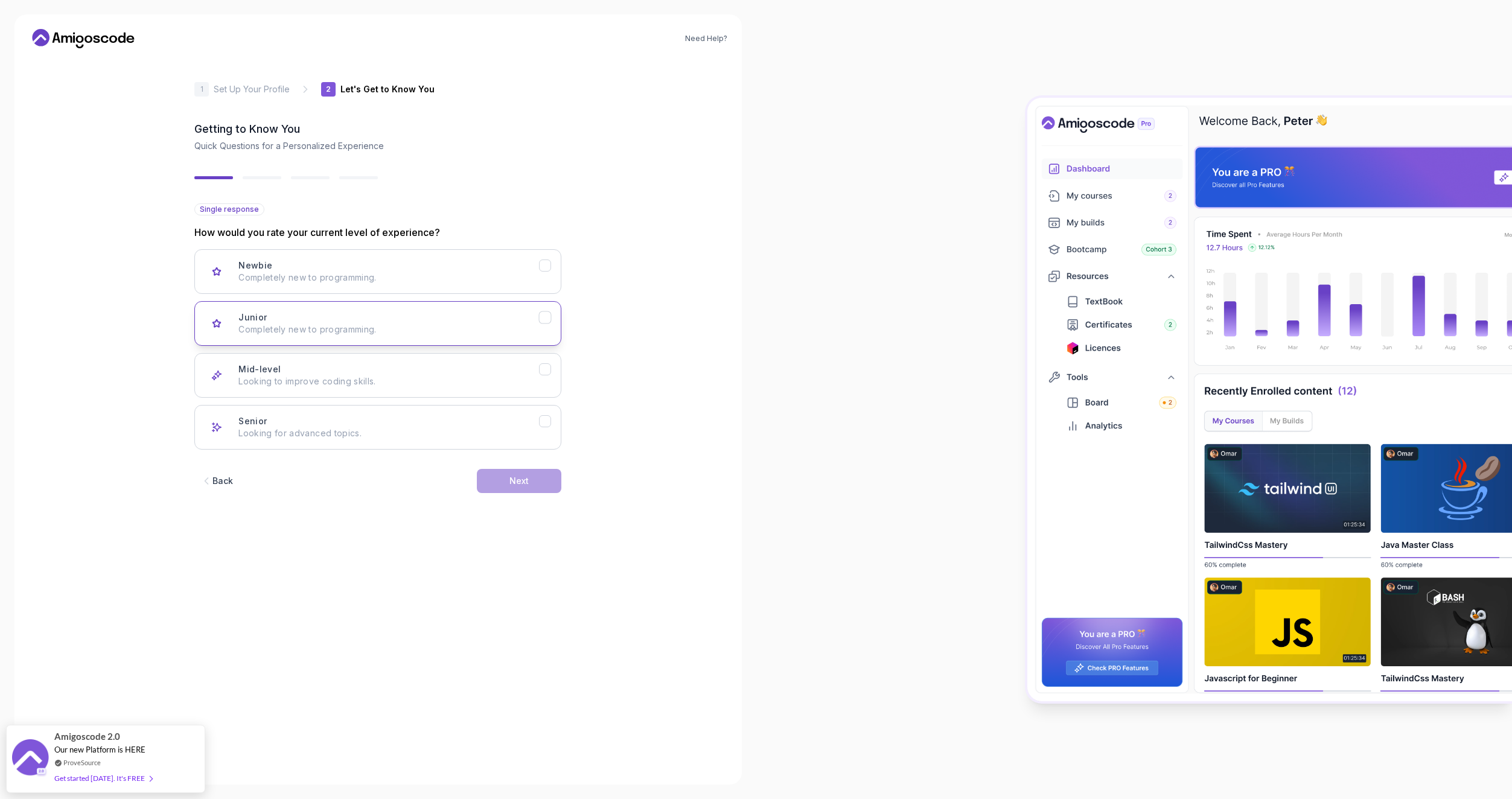
click at [434, 318] on div "Junior Completely new to programming." at bounding box center [389, 323] width 301 height 24
click at [529, 477] on button "Next" at bounding box center [519, 480] width 84 height 24
click at [350, 273] on p "Node.js, Python, Java" at bounding box center [389, 278] width 301 height 12
click at [512, 474] on button "Next" at bounding box center [519, 480] width 84 height 24
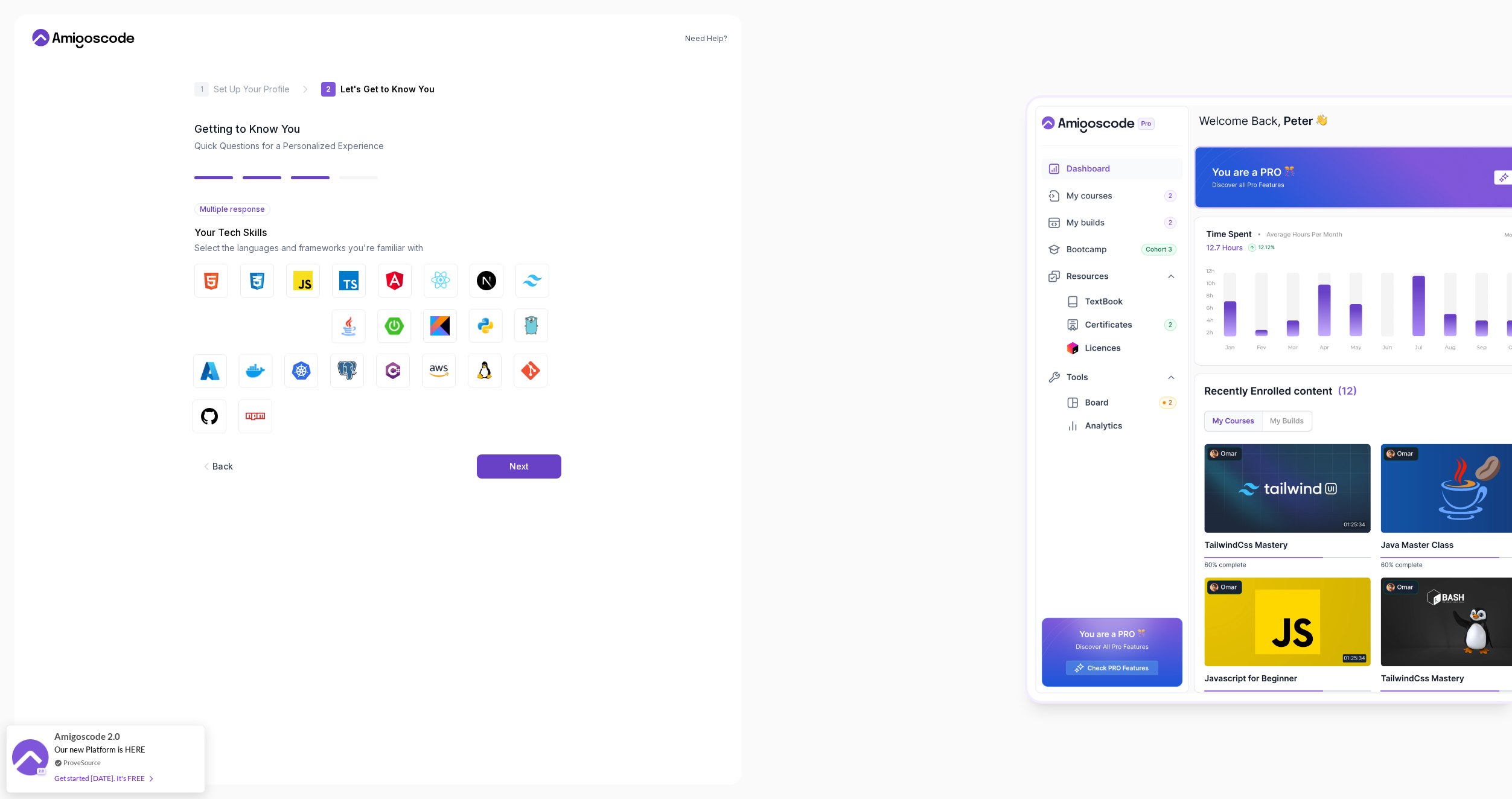
click at [512, 474] on button "Next" at bounding box center [519, 465] width 84 height 24
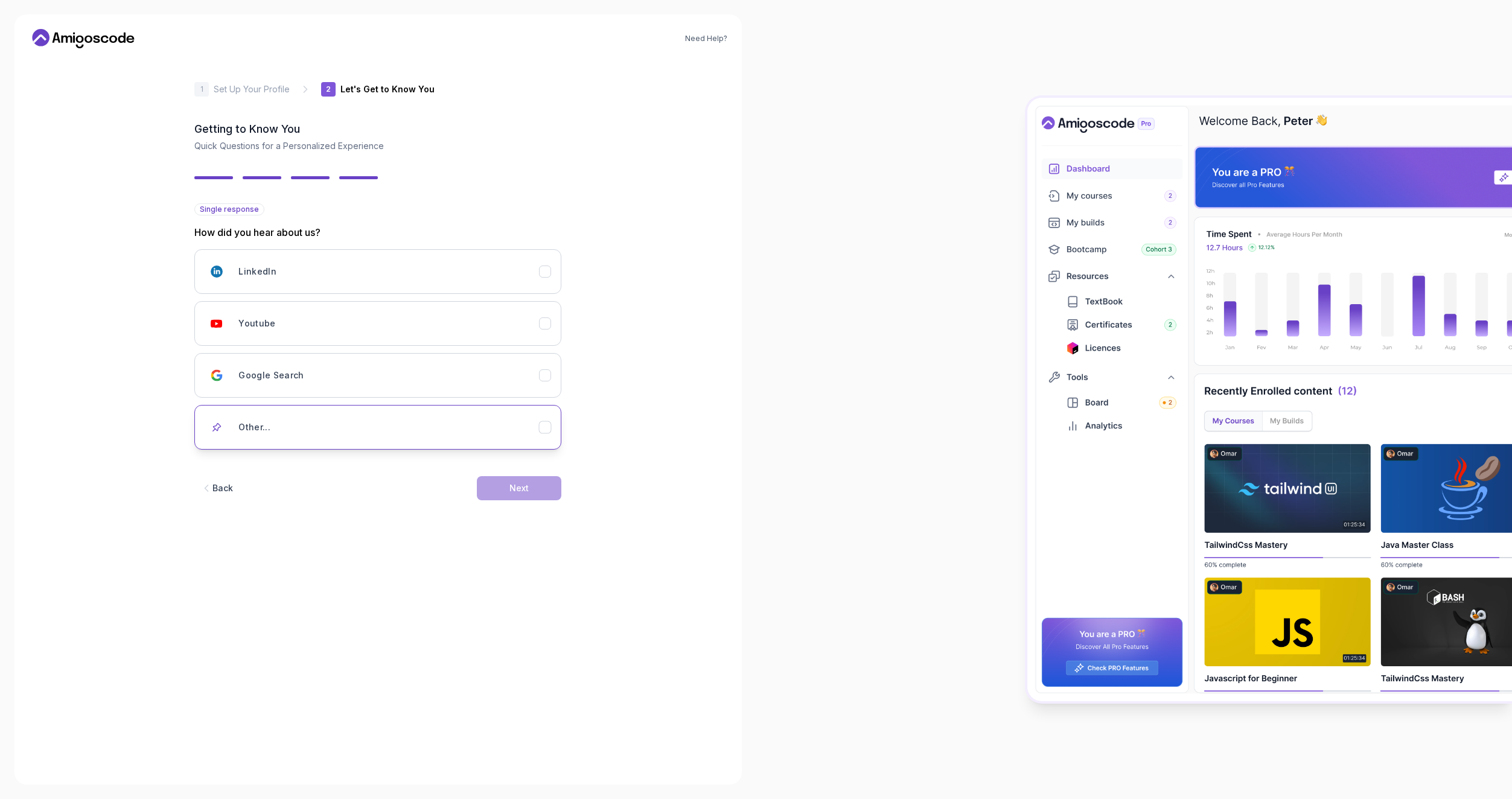
click at [305, 431] on div "Other..." at bounding box center [389, 426] width 301 height 24
click at [432, 375] on div "Google Search" at bounding box center [389, 374] width 301 height 24
click at [551, 490] on button "Next" at bounding box center [519, 488] width 84 height 24
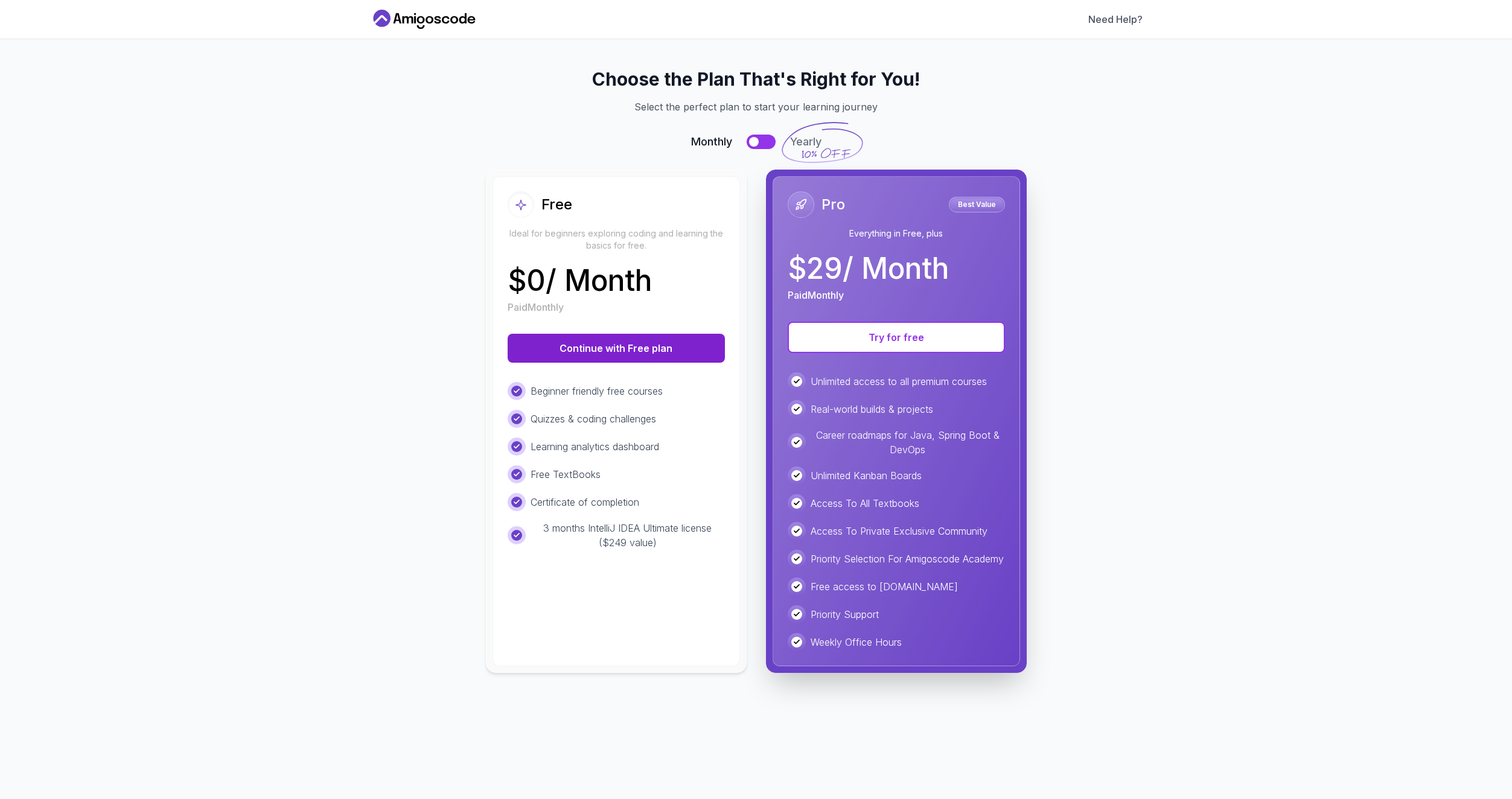
click at [667, 357] on button "Continue with Free plan" at bounding box center [615, 348] width 217 height 29
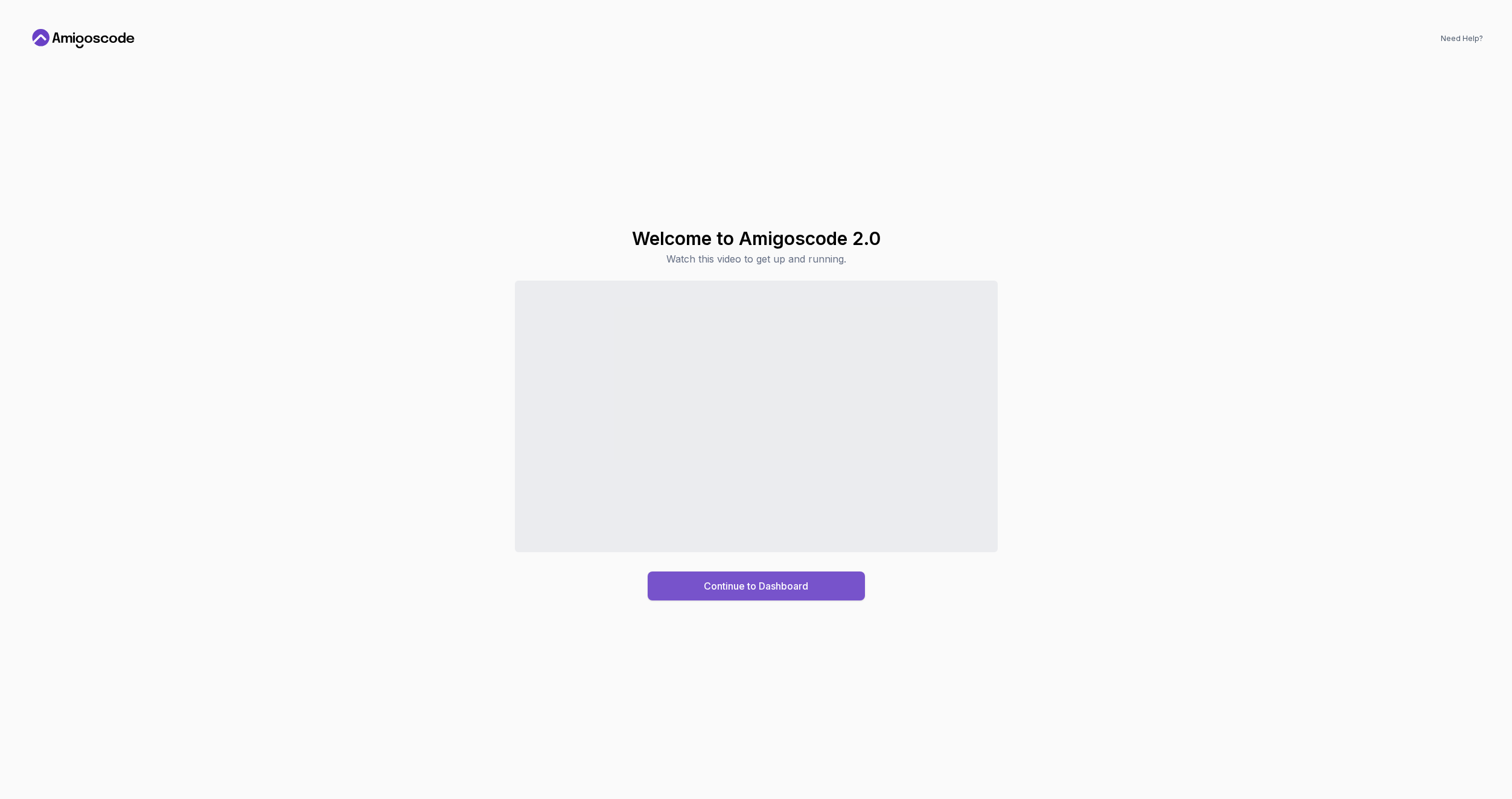
click at [740, 584] on div "Continue to Dashboard" at bounding box center [756, 586] width 104 height 14
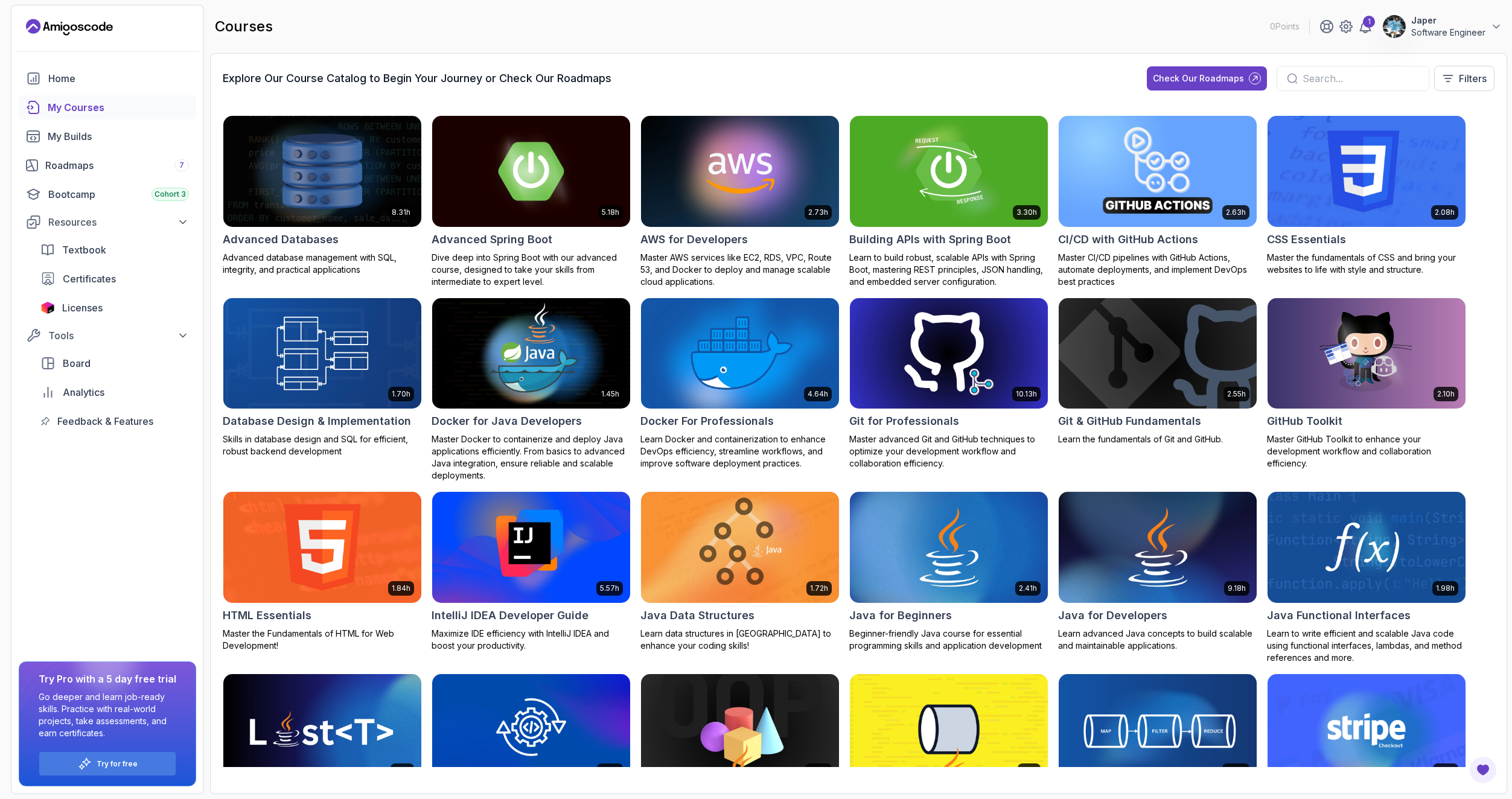
click at [103, 111] on div "My Courses" at bounding box center [119, 107] width 142 height 14
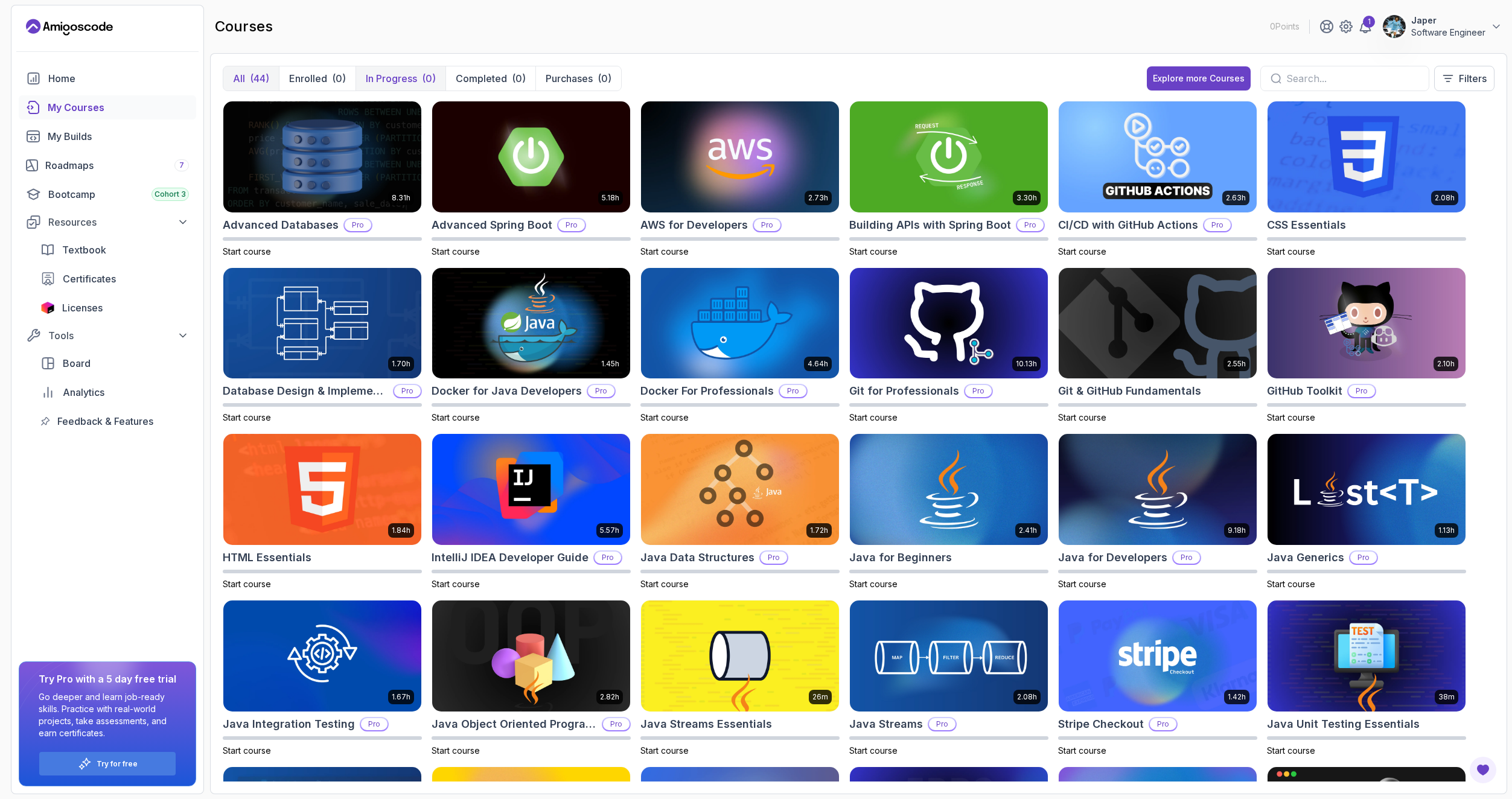
click at [393, 77] on p "In Progress" at bounding box center [391, 78] width 51 height 14
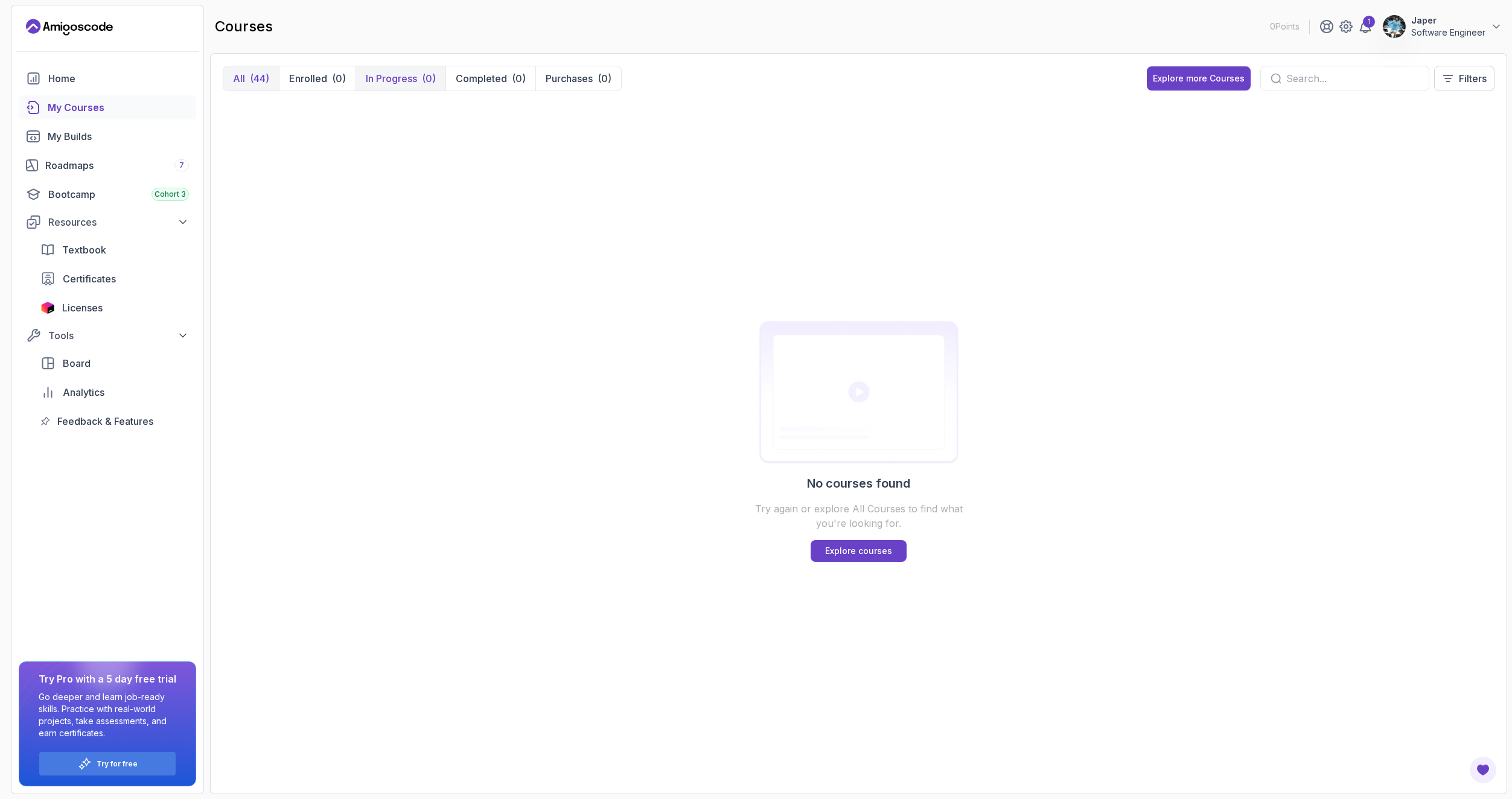
click at [264, 73] on div "(44)" at bounding box center [259, 78] width 19 height 14
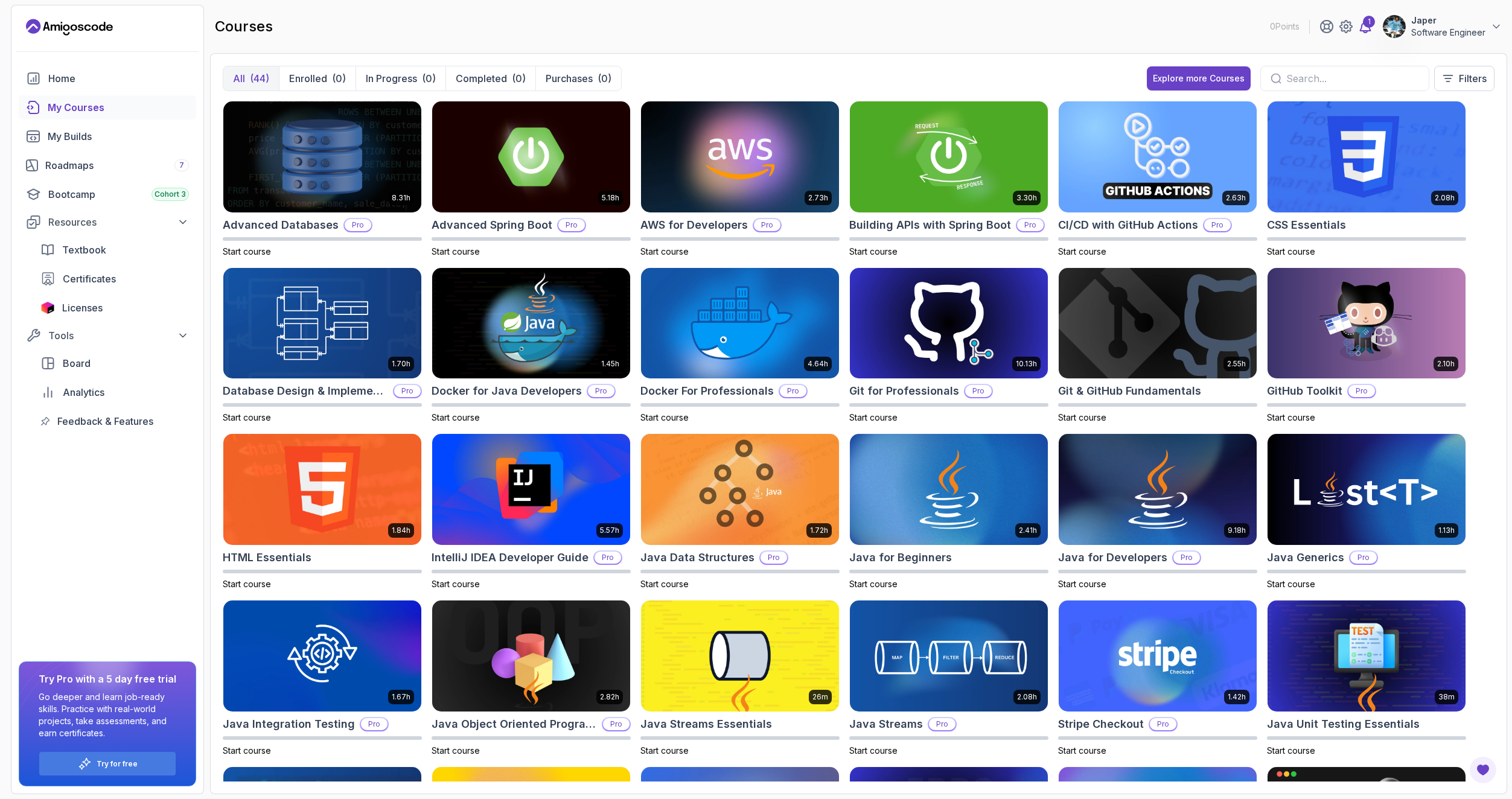
click at [1368, 25] on div "1" at bounding box center [1369, 22] width 12 height 12
